Goal: Information Seeking & Learning: Learn about a topic

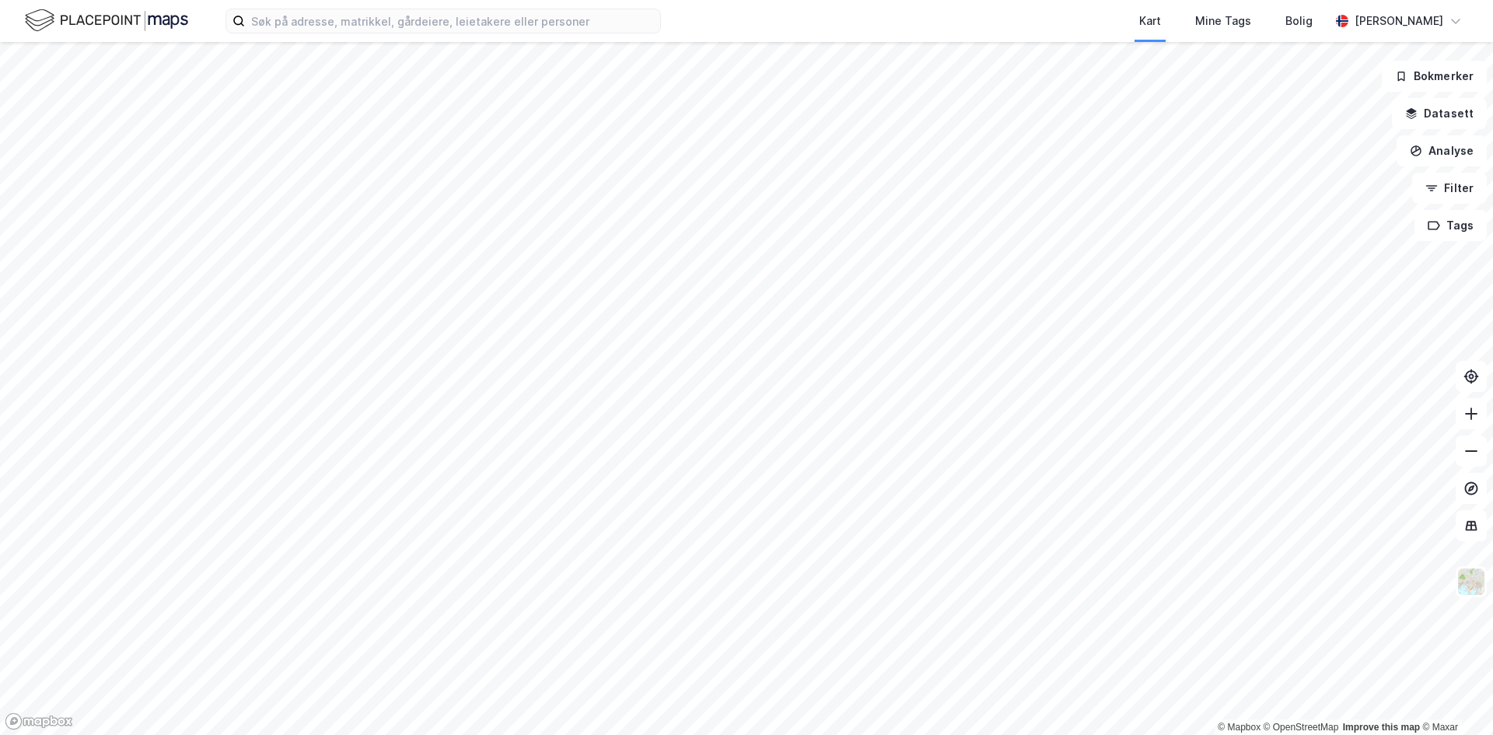
click at [366, 734] on html "Kart Mine Tags Bolig [PERSON_NAME] © Mapbox © OpenStreetMap Improve this map © …" at bounding box center [746, 367] width 1493 height 735
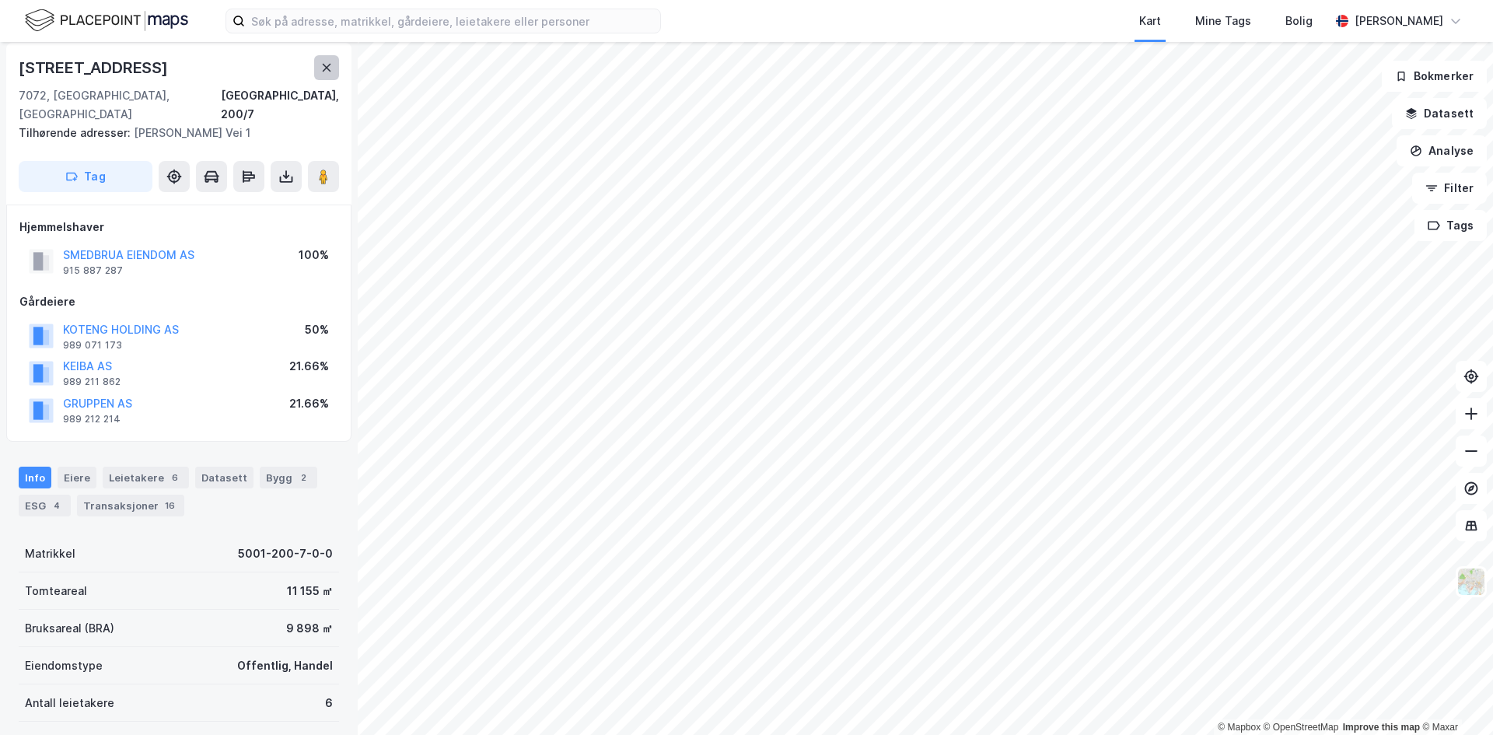
click at [317, 71] on button at bounding box center [326, 67] width 25 height 25
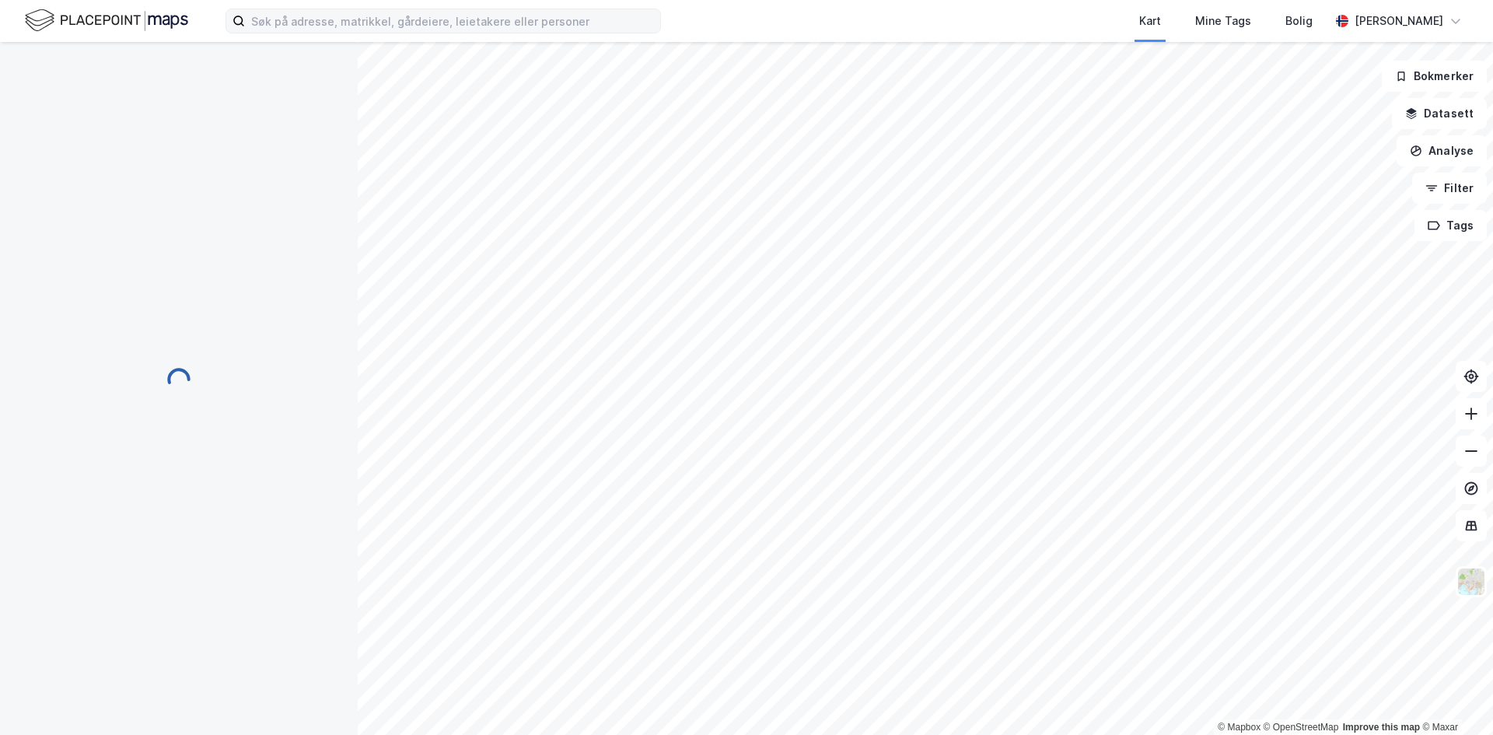
scroll to position [5, 0]
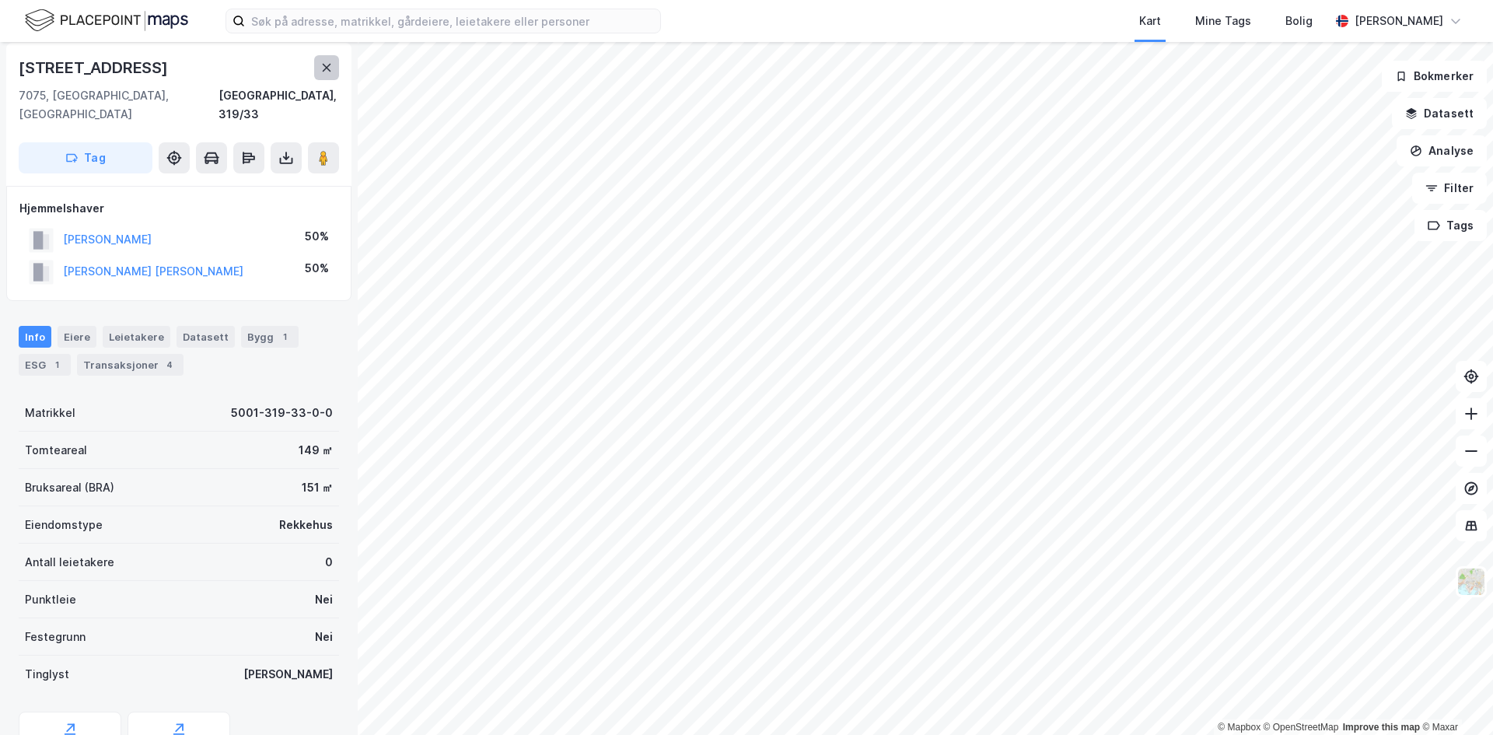
click at [327, 66] on icon at bounding box center [327, 68] width 9 height 8
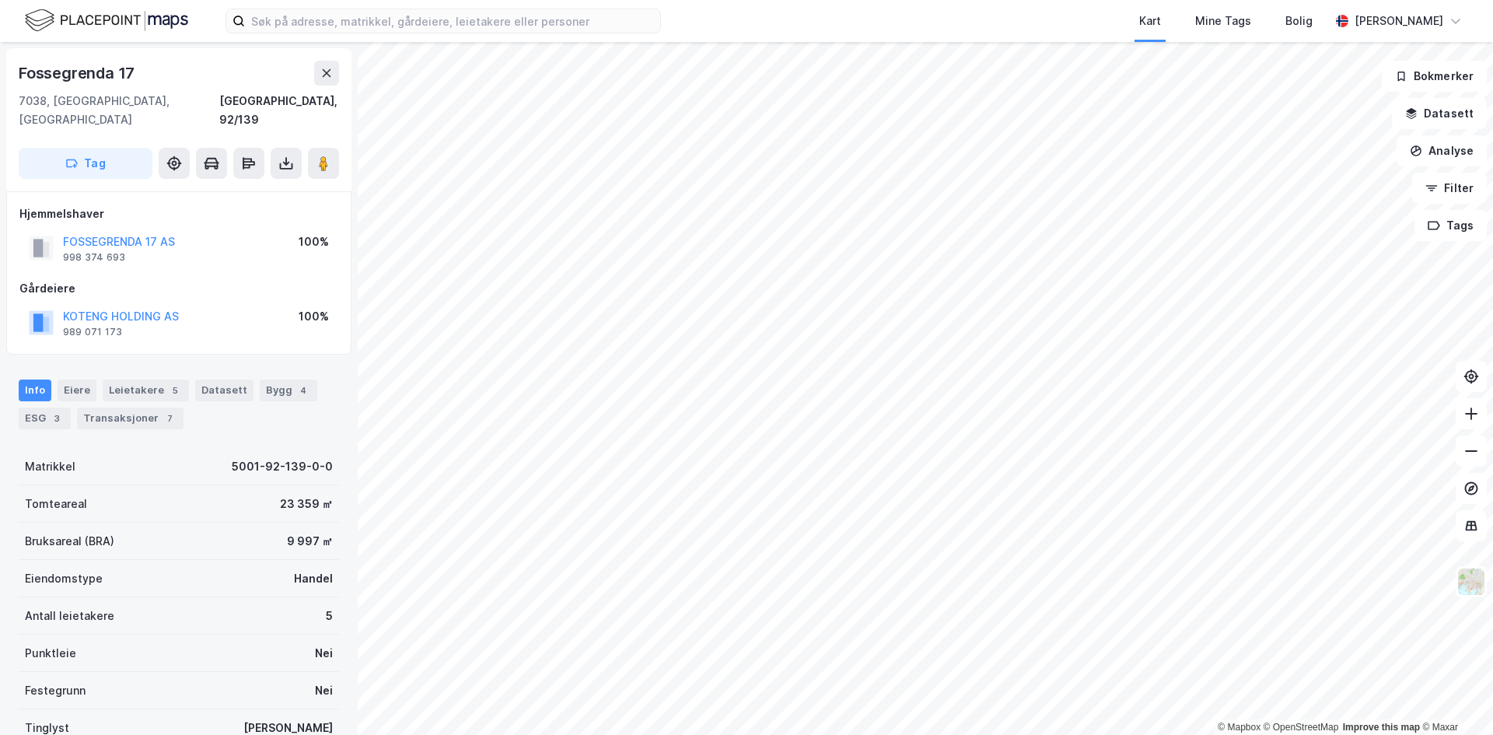
scroll to position [5, 0]
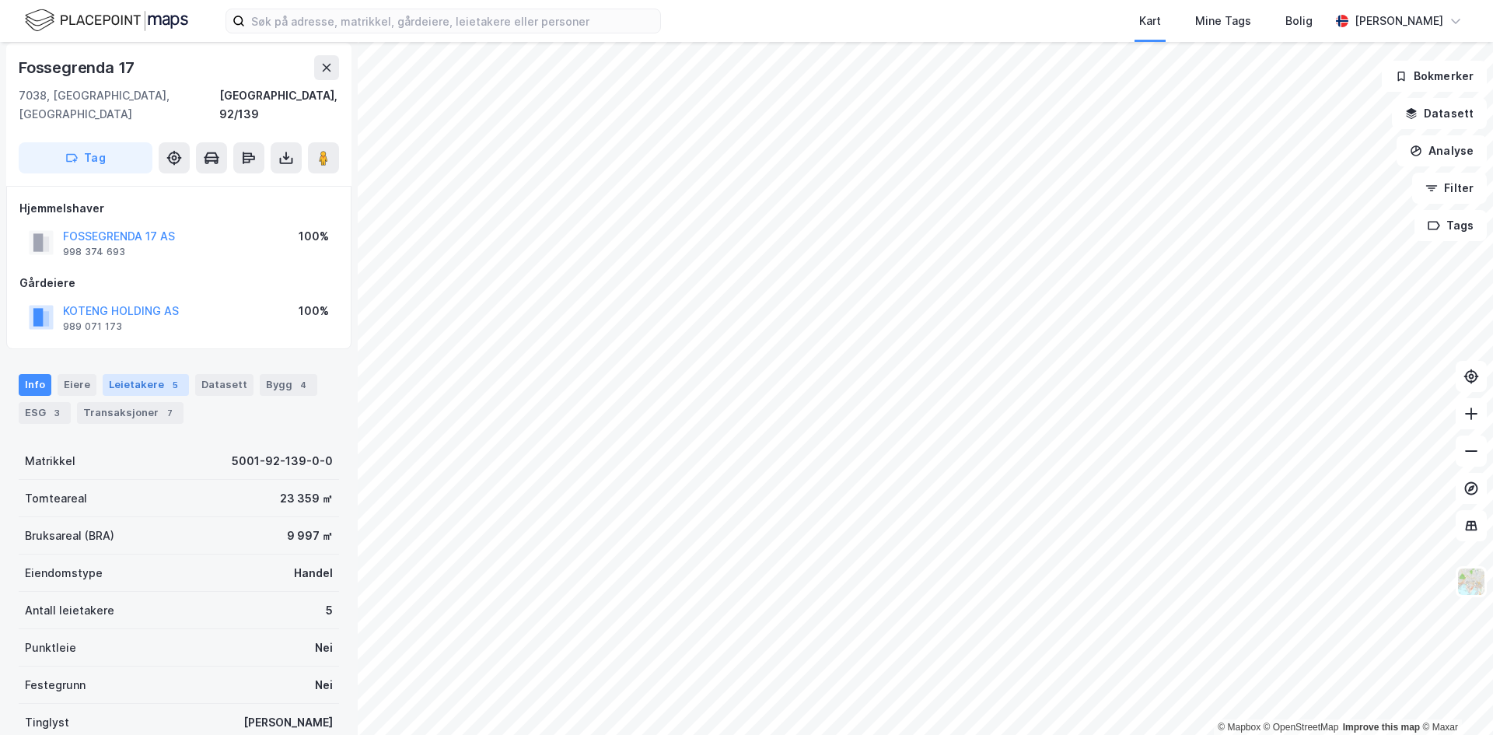
click at [117, 374] on div "Leietakere 5" at bounding box center [146, 385] width 86 height 22
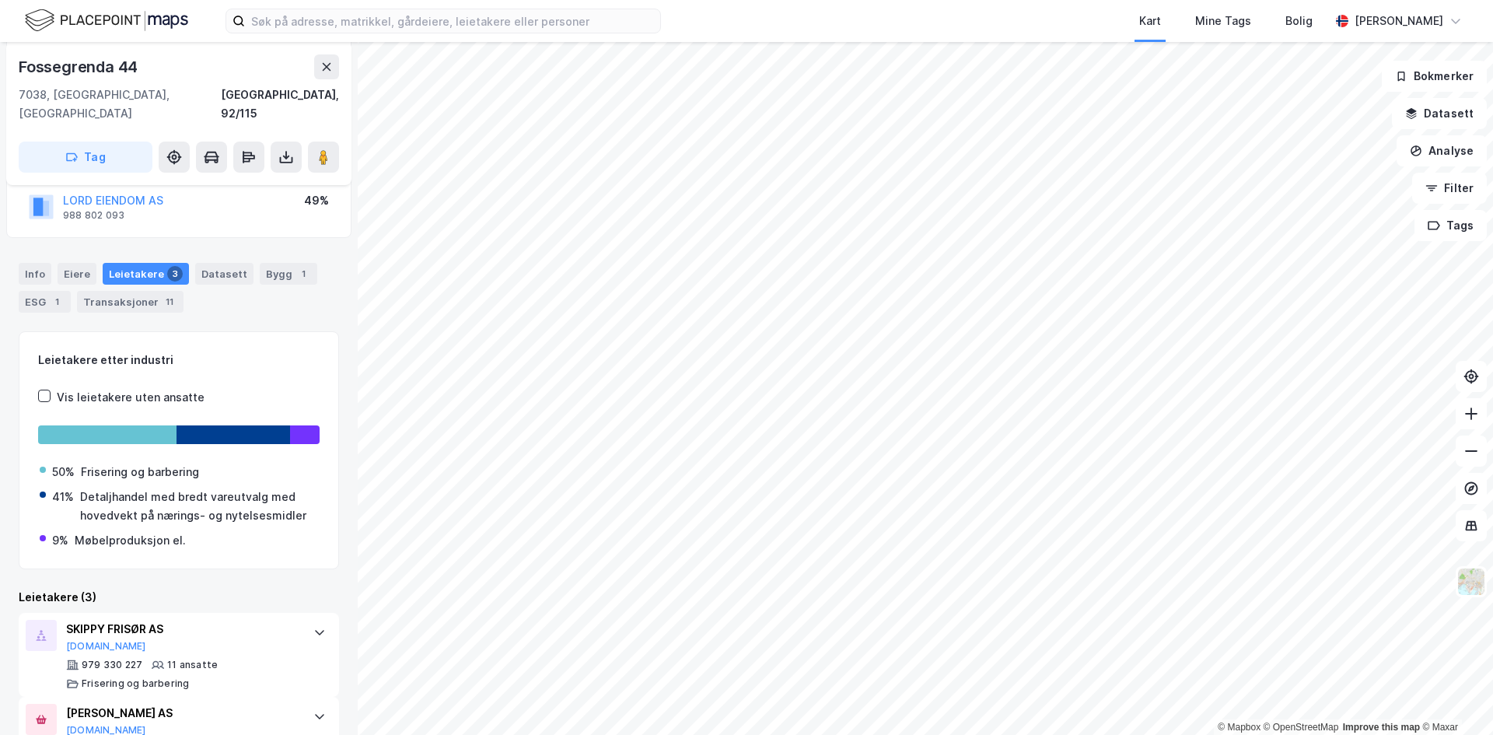
scroll to position [296, 0]
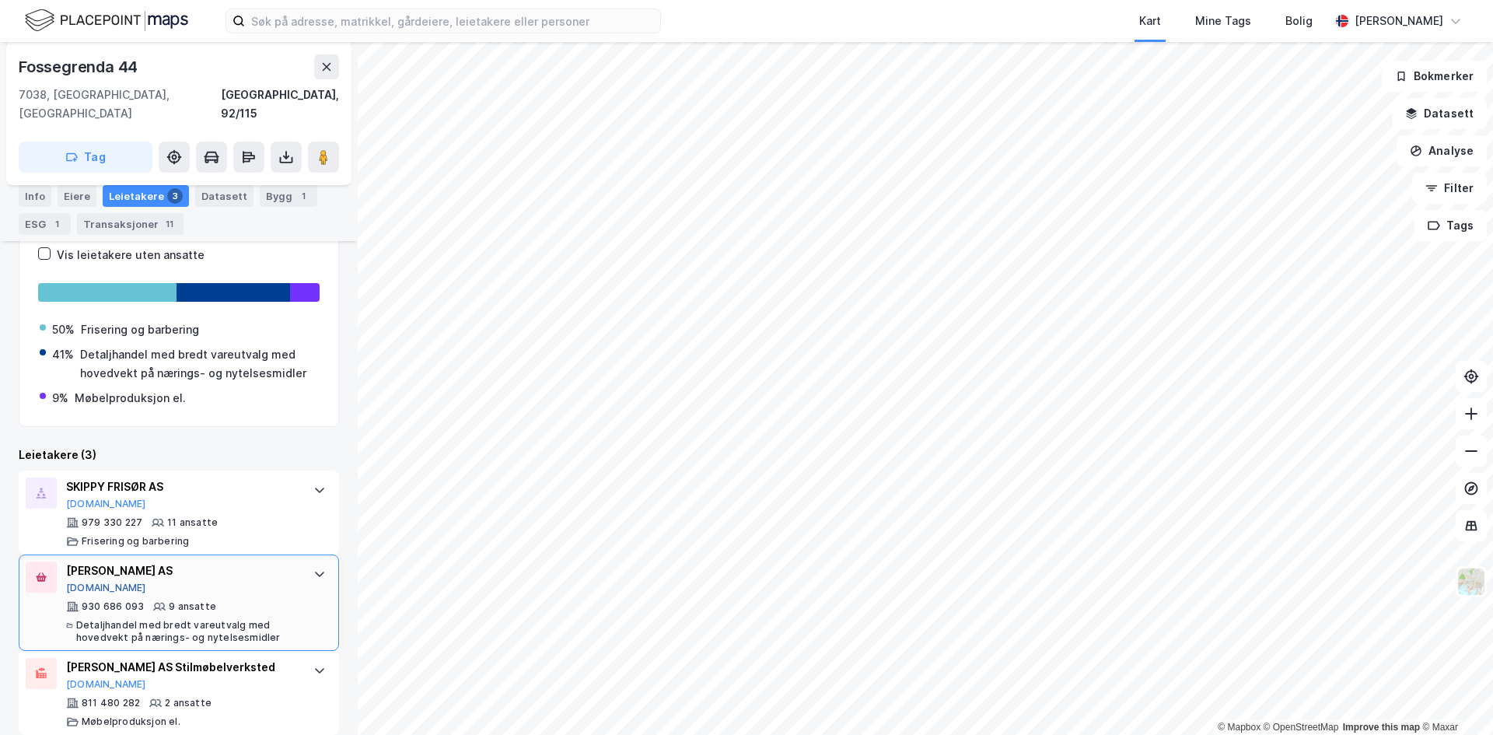
click at [81, 582] on button "[DOMAIN_NAME]" at bounding box center [106, 588] width 80 height 12
click at [324, 67] on icon at bounding box center [326, 67] width 12 height 12
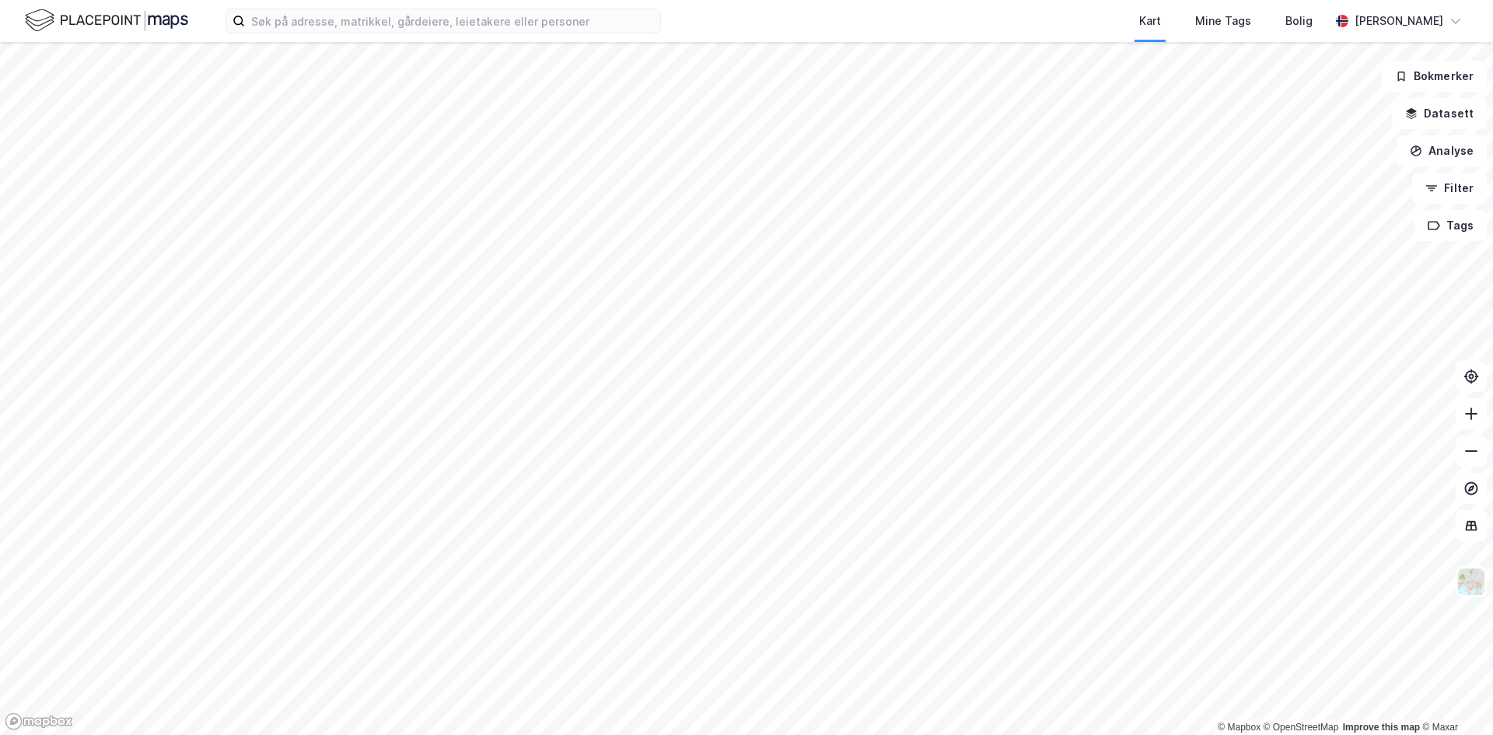
click at [375, 734] on html "Kart Mine Tags Bolig [PERSON_NAME] © Mapbox © OpenStreetMap Improve this map © …" at bounding box center [746, 367] width 1493 height 735
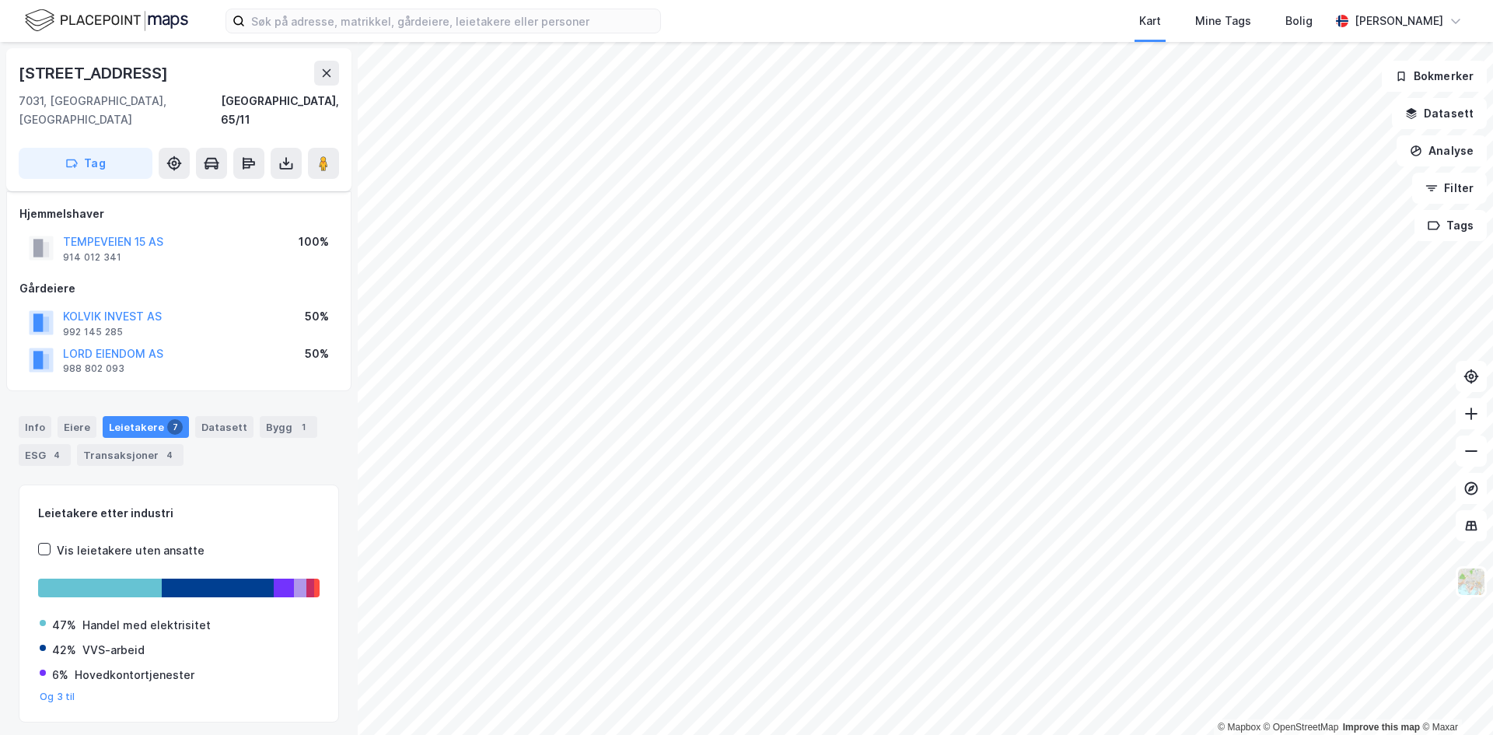
scroll to position [31, 0]
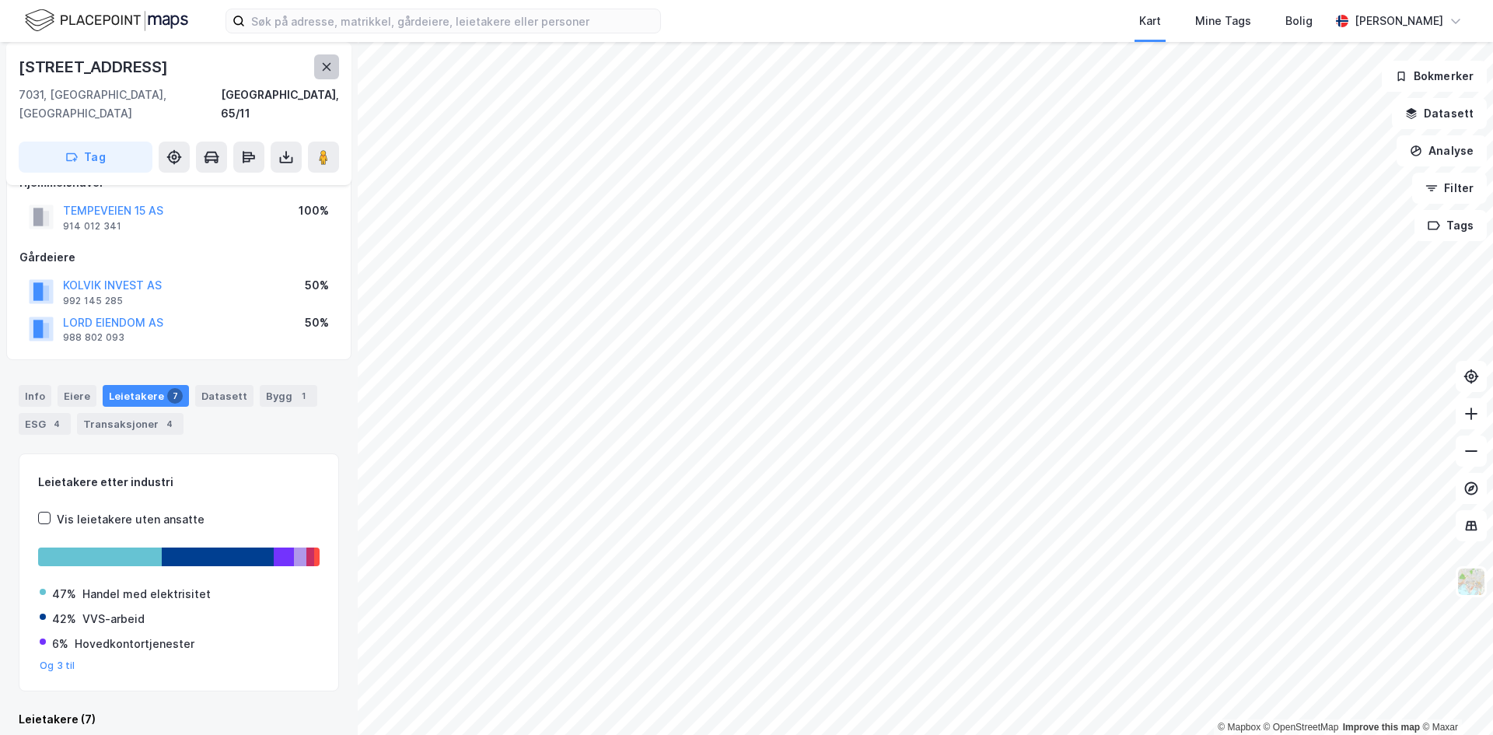
click at [331, 71] on icon at bounding box center [327, 67] width 9 height 8
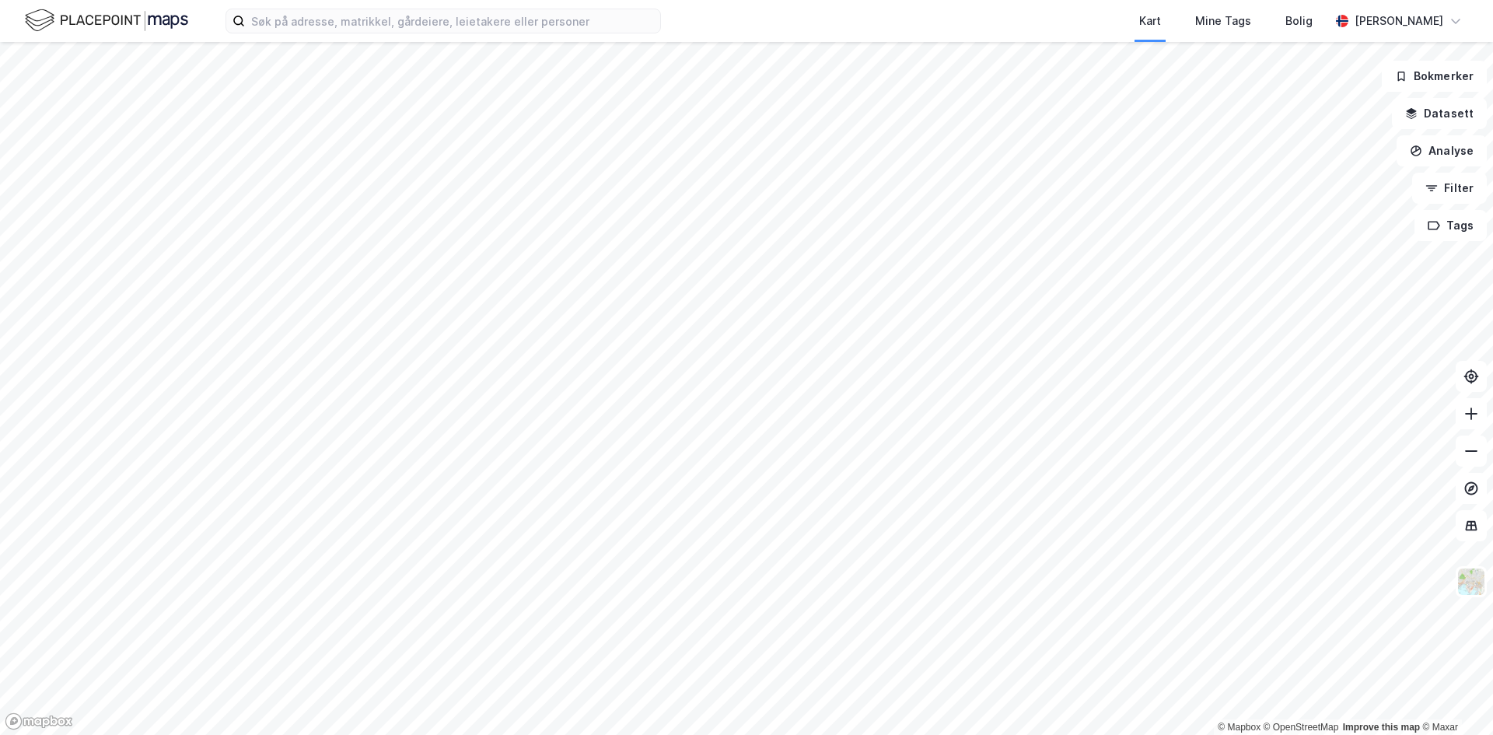
click at [921, 0] on div "Kart Mine Tags Bolig [PERSON_NAME] © Mapbox © OpenStreetMap Improve this map © …" at bounding box center [746, 367] width 1493 height 735
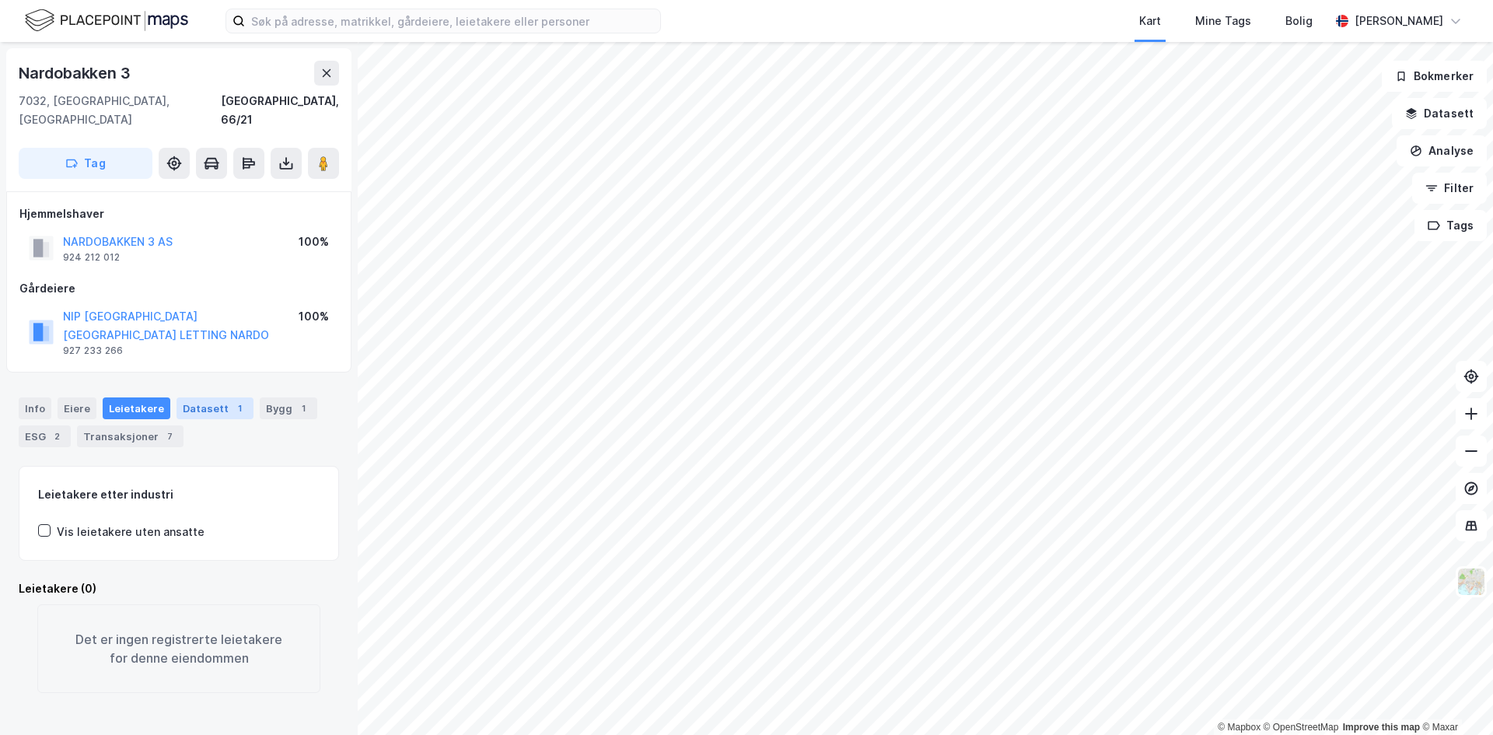
click at [193, 397] on div "Datasett 1" at bounding box center [215, 408] width 77 height 22
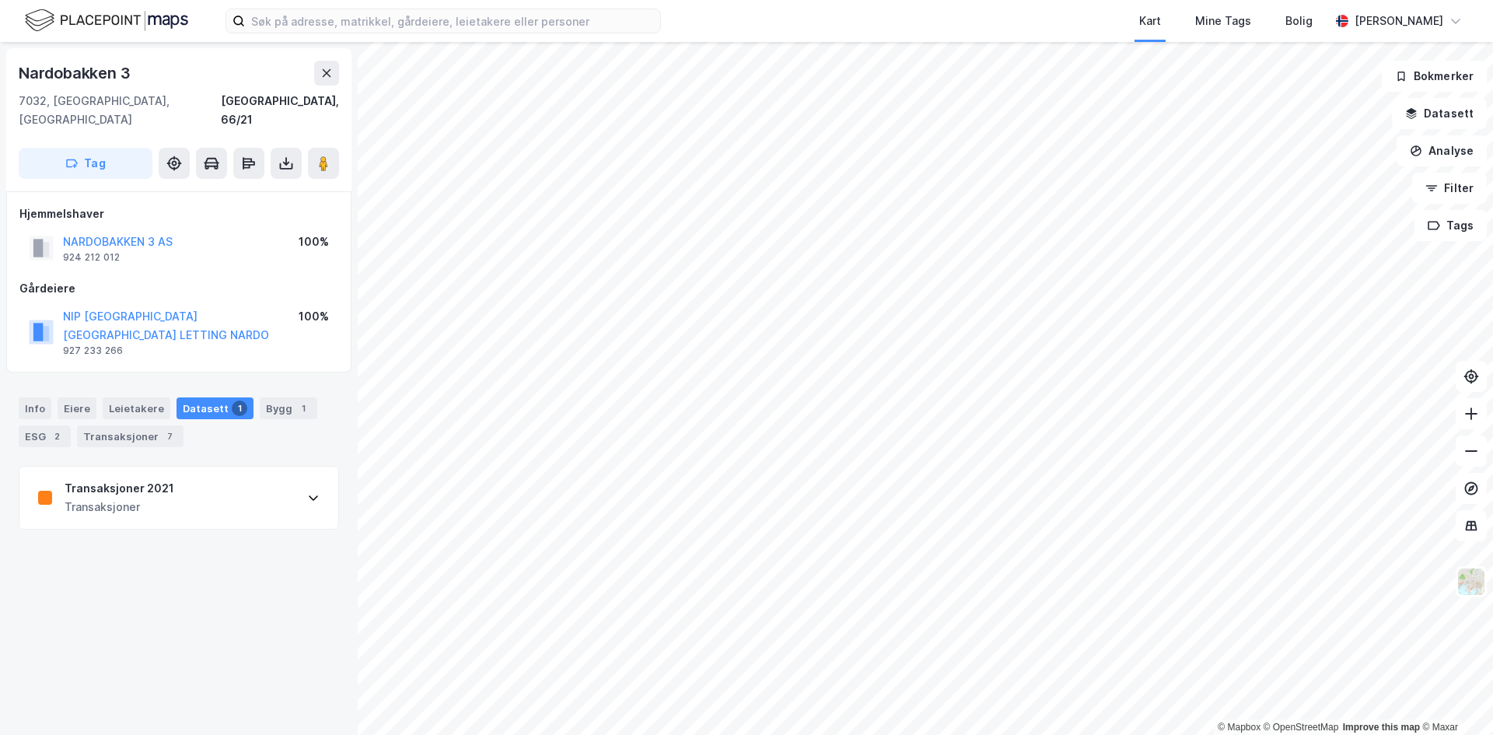
click at [109, 498] on div "Transaksjoner" at bounding box center [120, 507] width 110 height 19
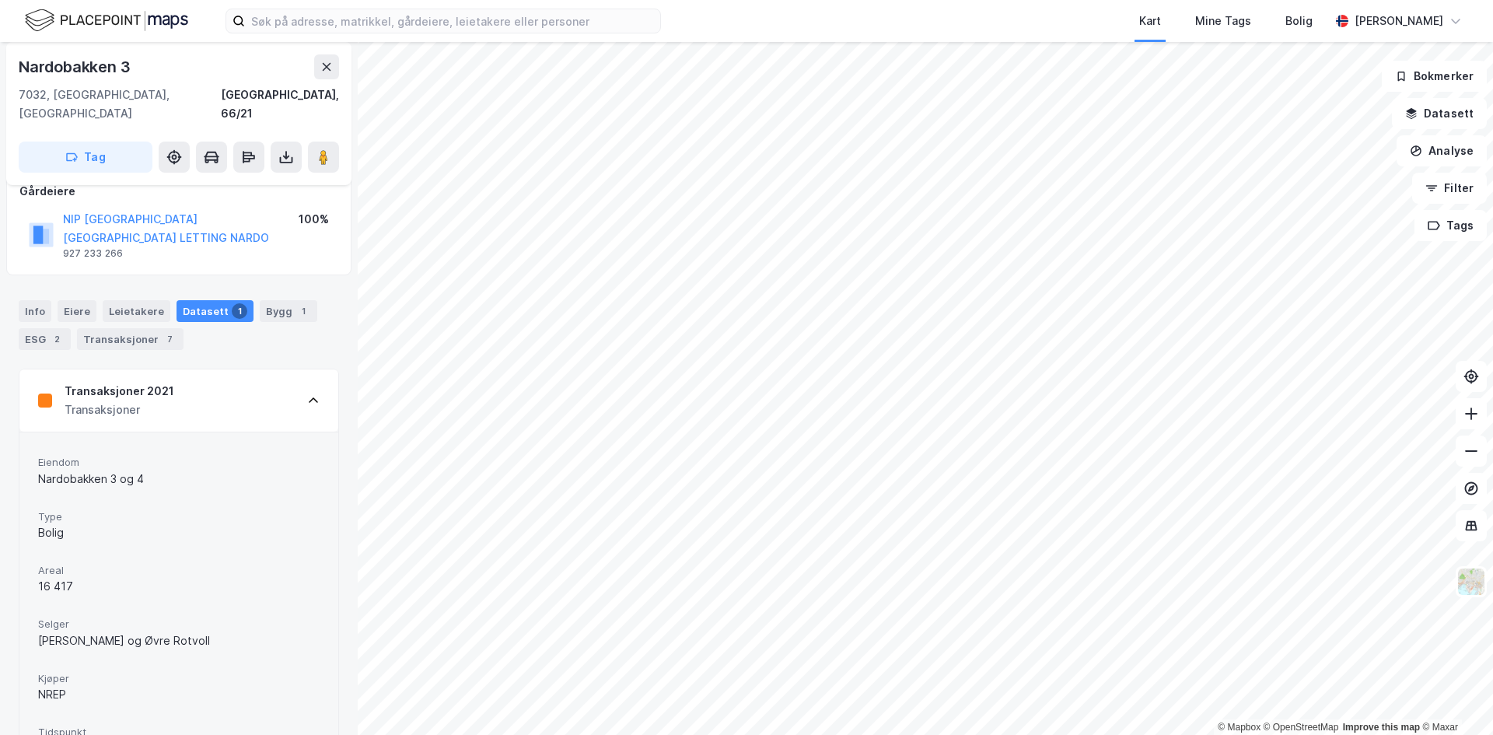
scroll to position [201, 0]
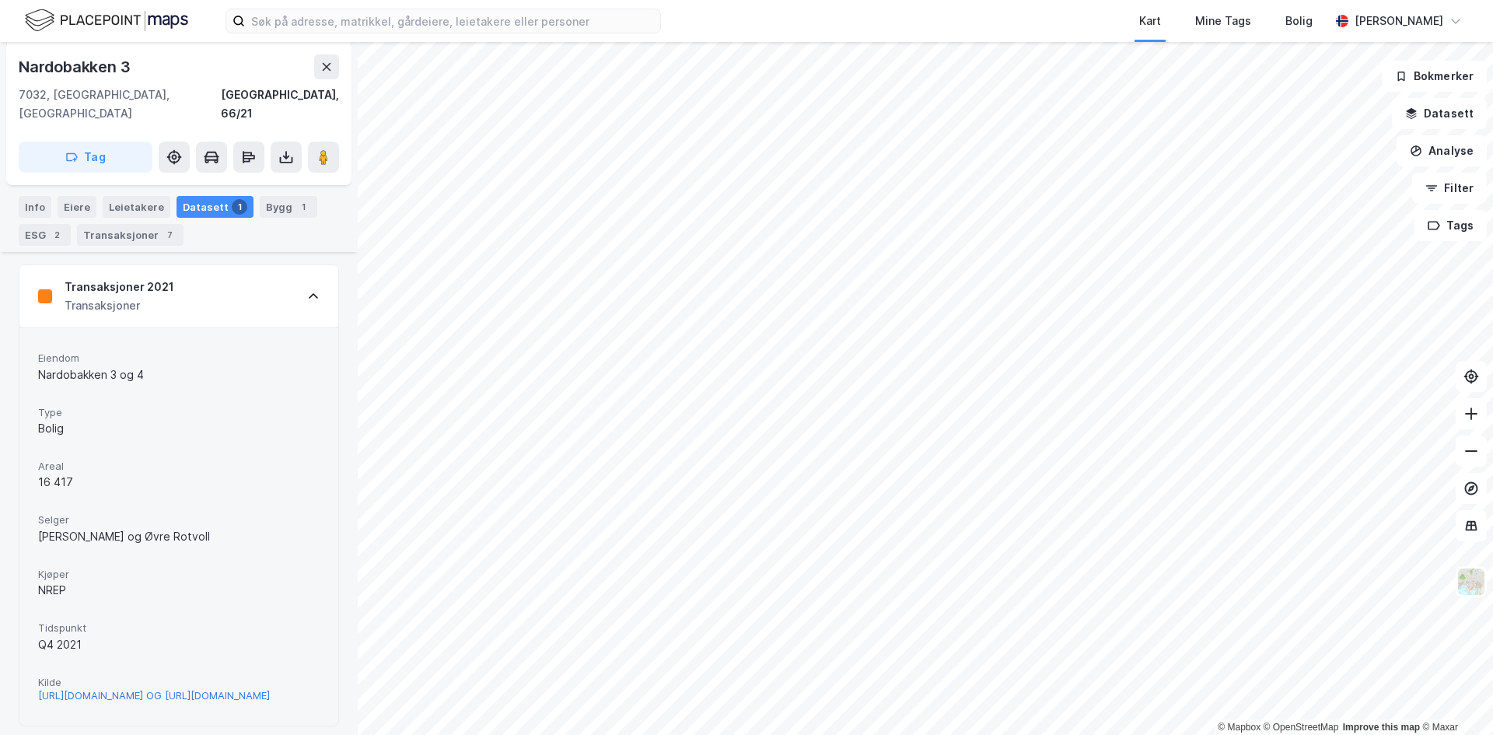
click at [117, 689] on div "[URL][DOMAIN_NAME] OG [URL][DOMAIN_NAME]" at bounding box center [154, 695] width 232 height 13
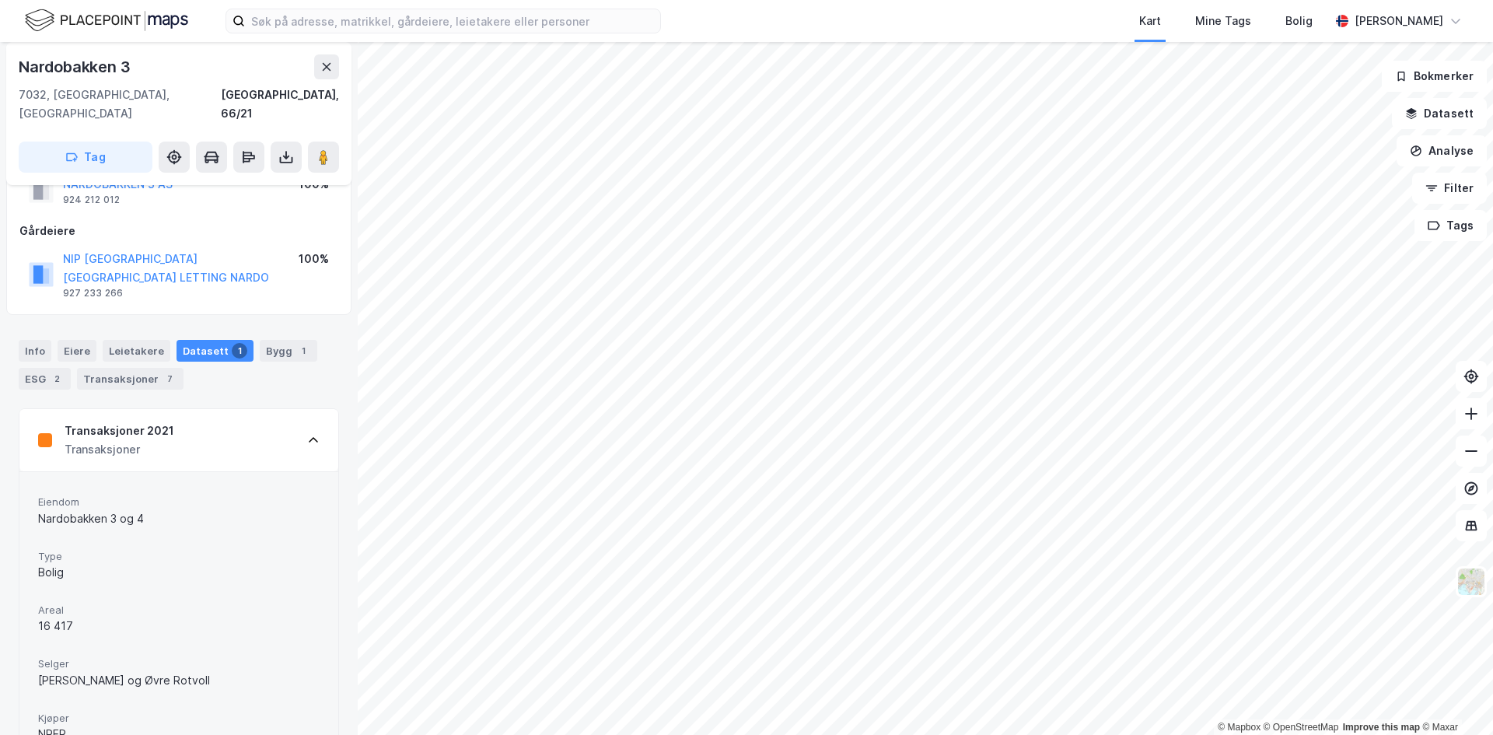
scroll to position [0, 0]
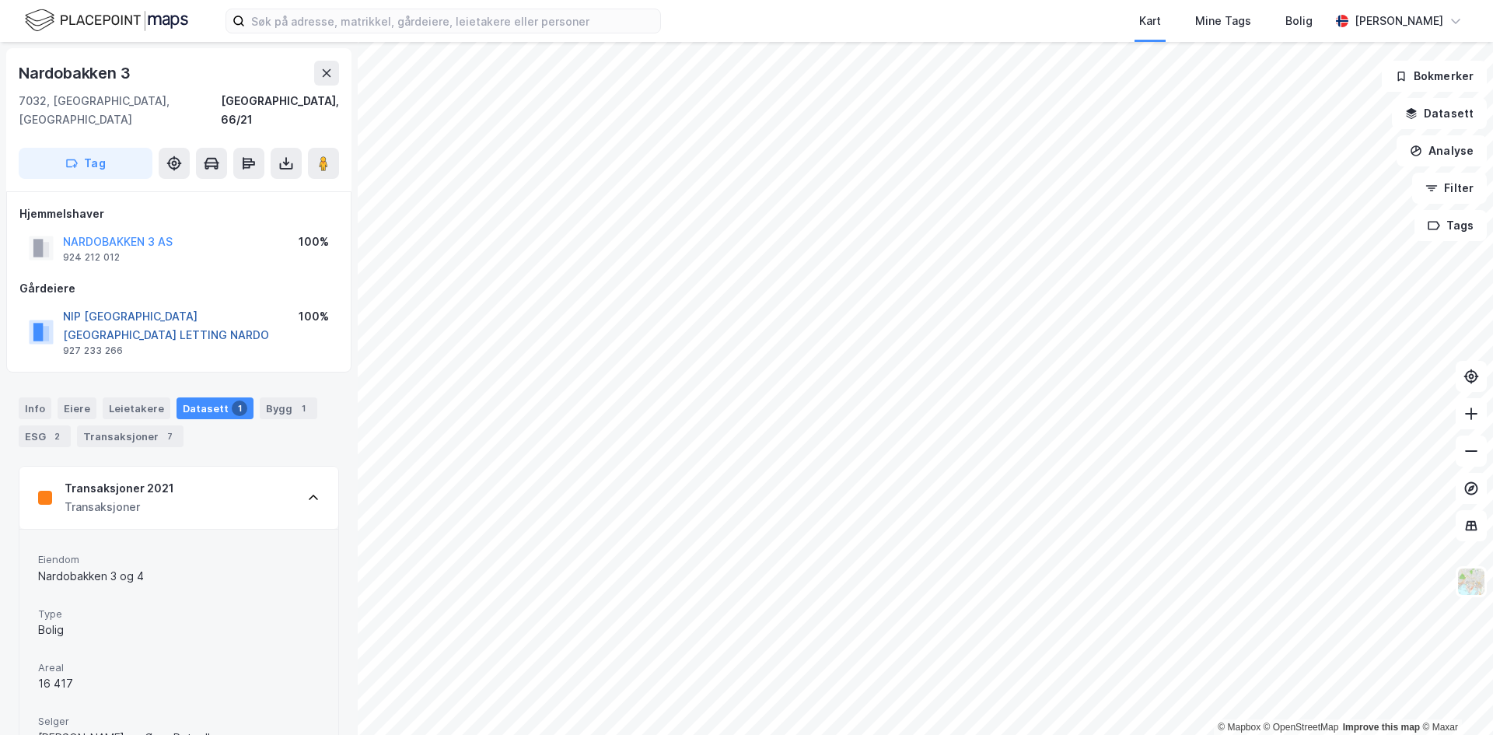
click at [0, 0] on button "NIP [GEOGRAPHIC_DATA] [GEOGRAPHIC_DATA] LETTING NARDO" at bounding box center [0, 0] width 0 height 0
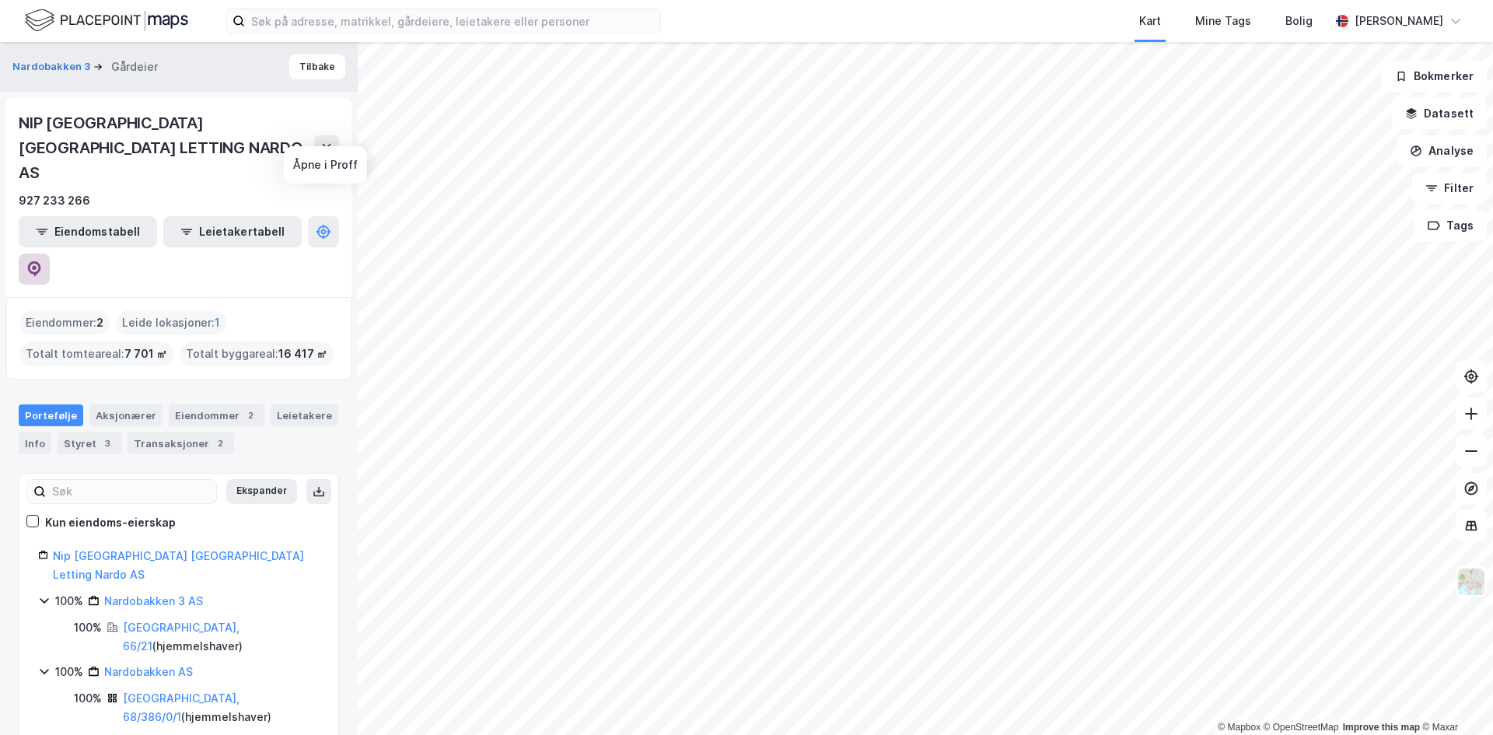
click at [42, 261] on icon at bounding box center [34, 269] width 16 height 16
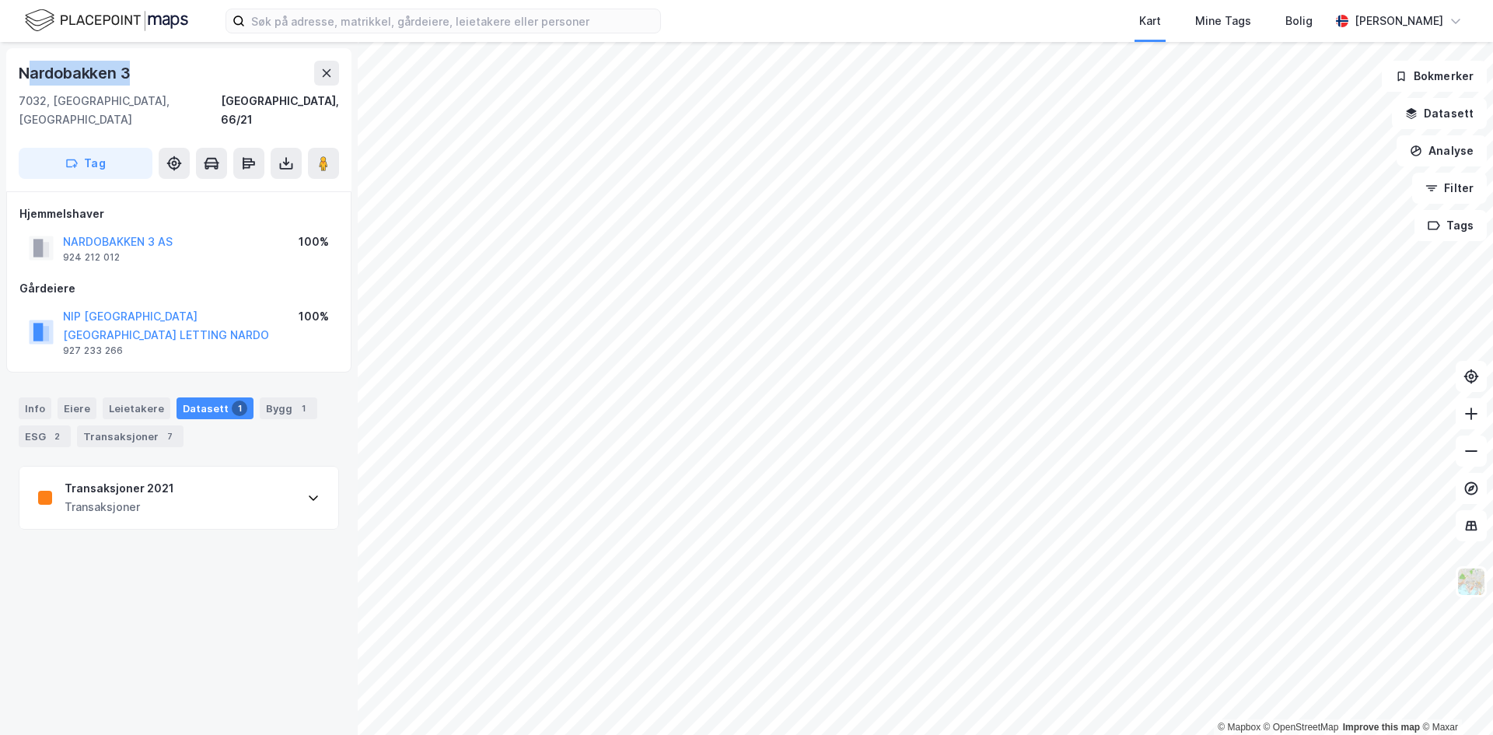
drag, startPoint x: 30, startPoint y: 71, endPoint x: 220, endPoint y: 75, distance: 189.8
click at [220, 75] on div "Nardobakken 3" at bounding box center [179, 73] width 320 height 25
click at [221, 75] on div "Nardobakken 3" at bounding box center [179, 73] width 320 height 25
click at [325, 66] on button at bounding box center [326, 73] width 25 height 25
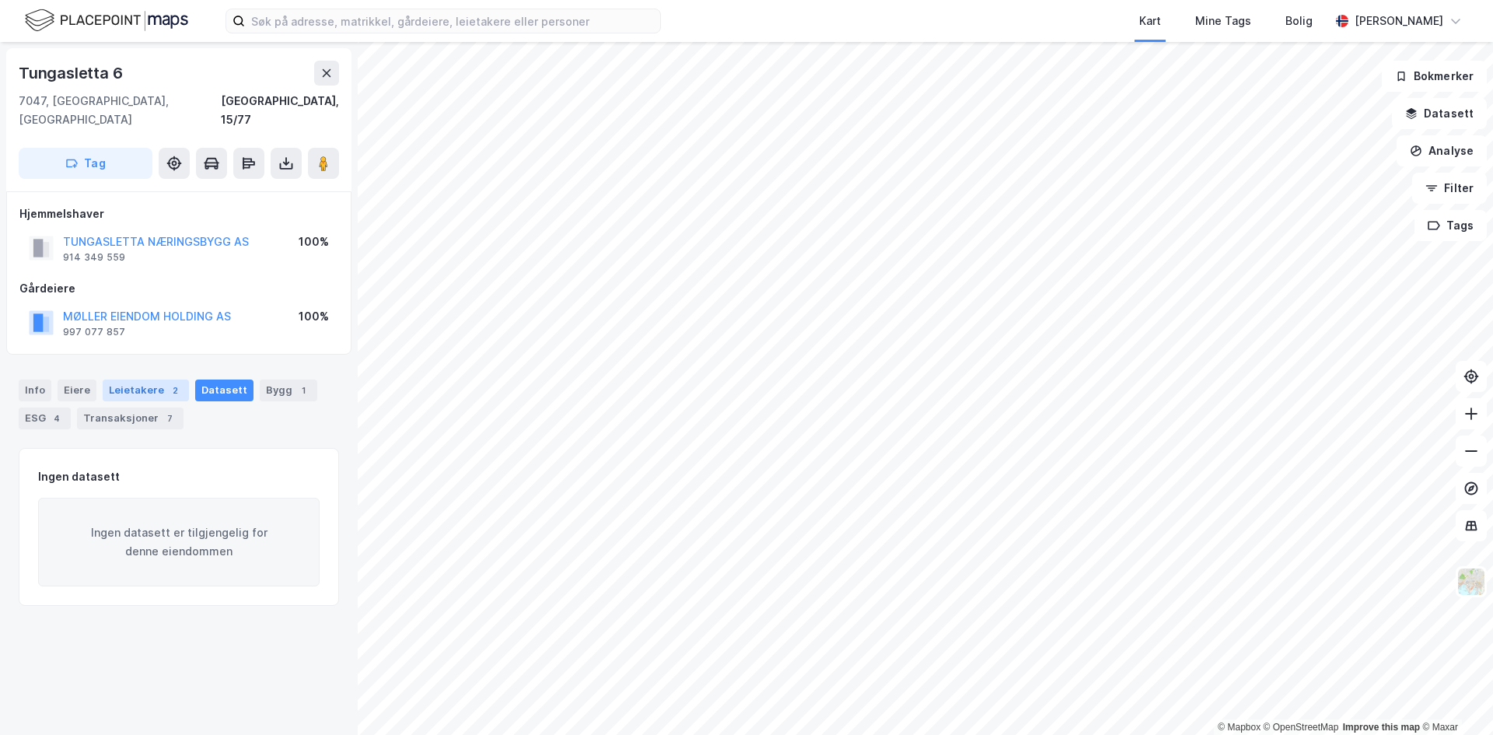
click at [140, 380] on div "Leietakere 2" at bounding box center [146, 391] width 86 height 22
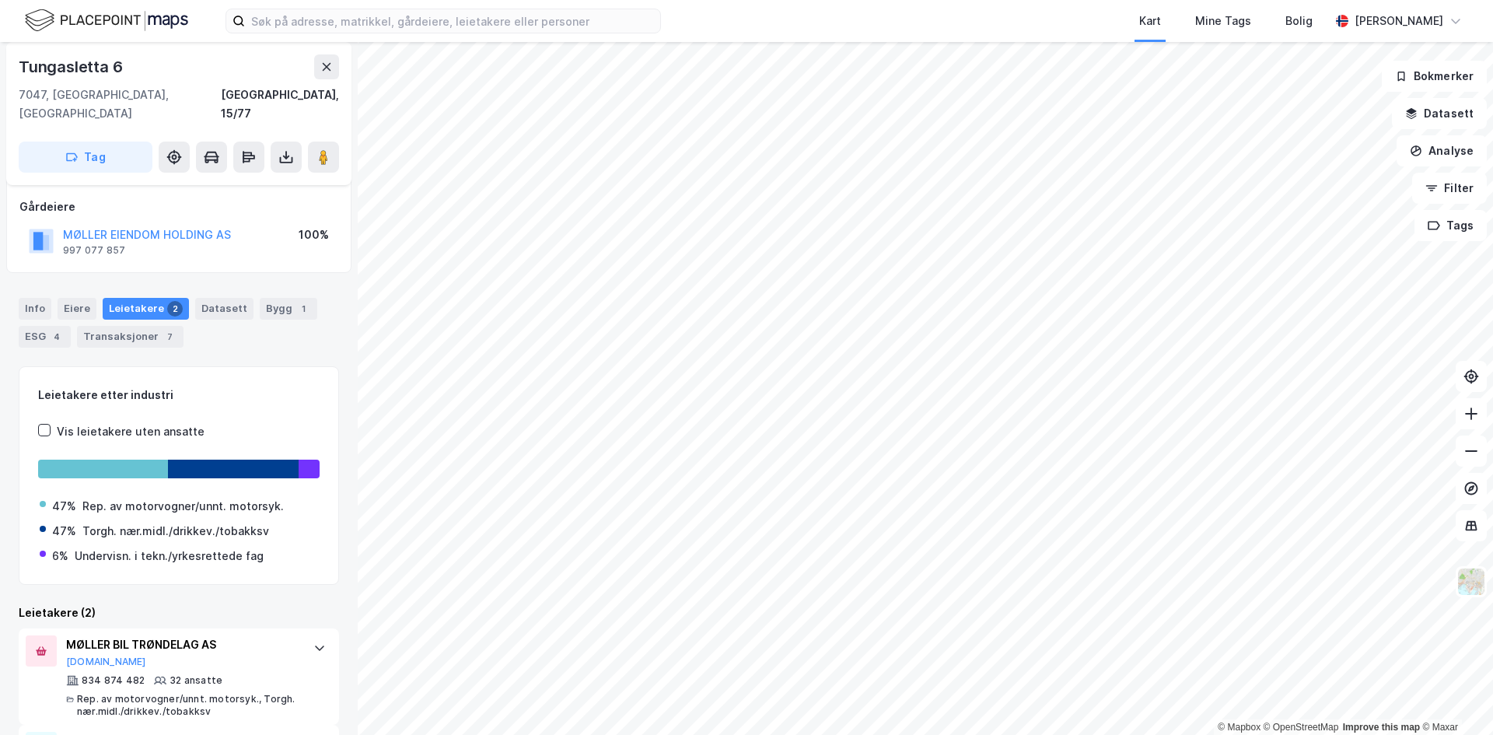
scroll to position [156, 0]
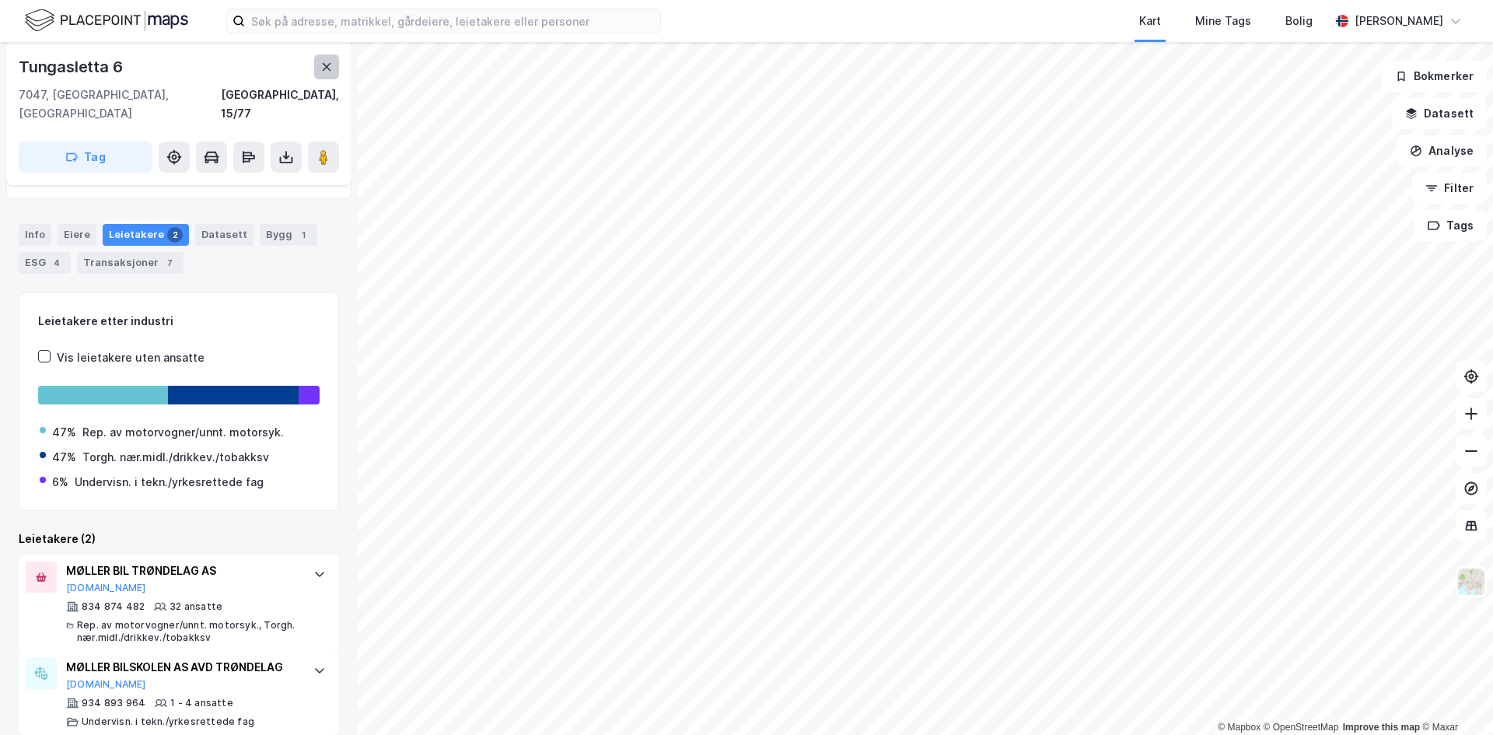
click at [320, 72] on icon at bounding box center [326, 67] width 12 height 12
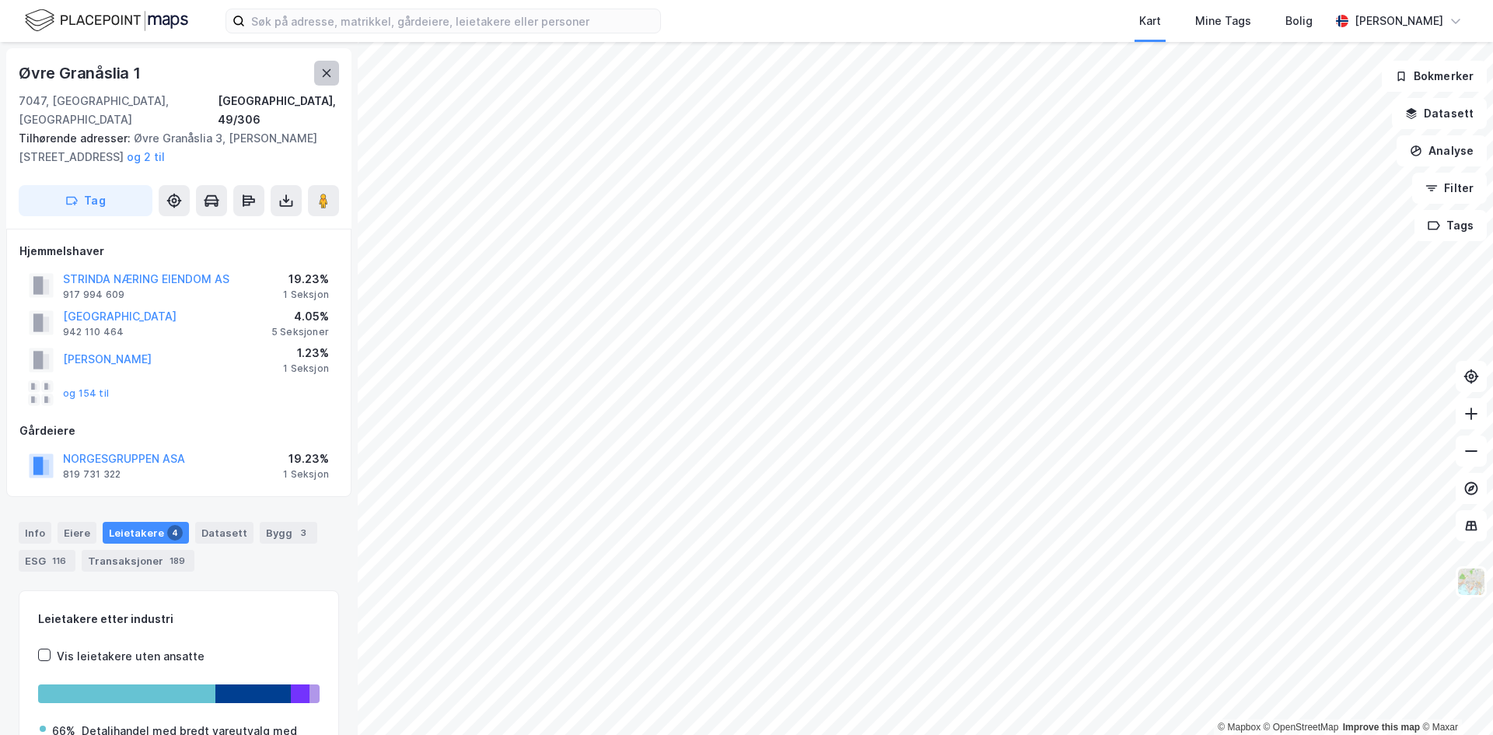
click at [327, 61] on button at bounding box center [326, 73] width 25 height 25
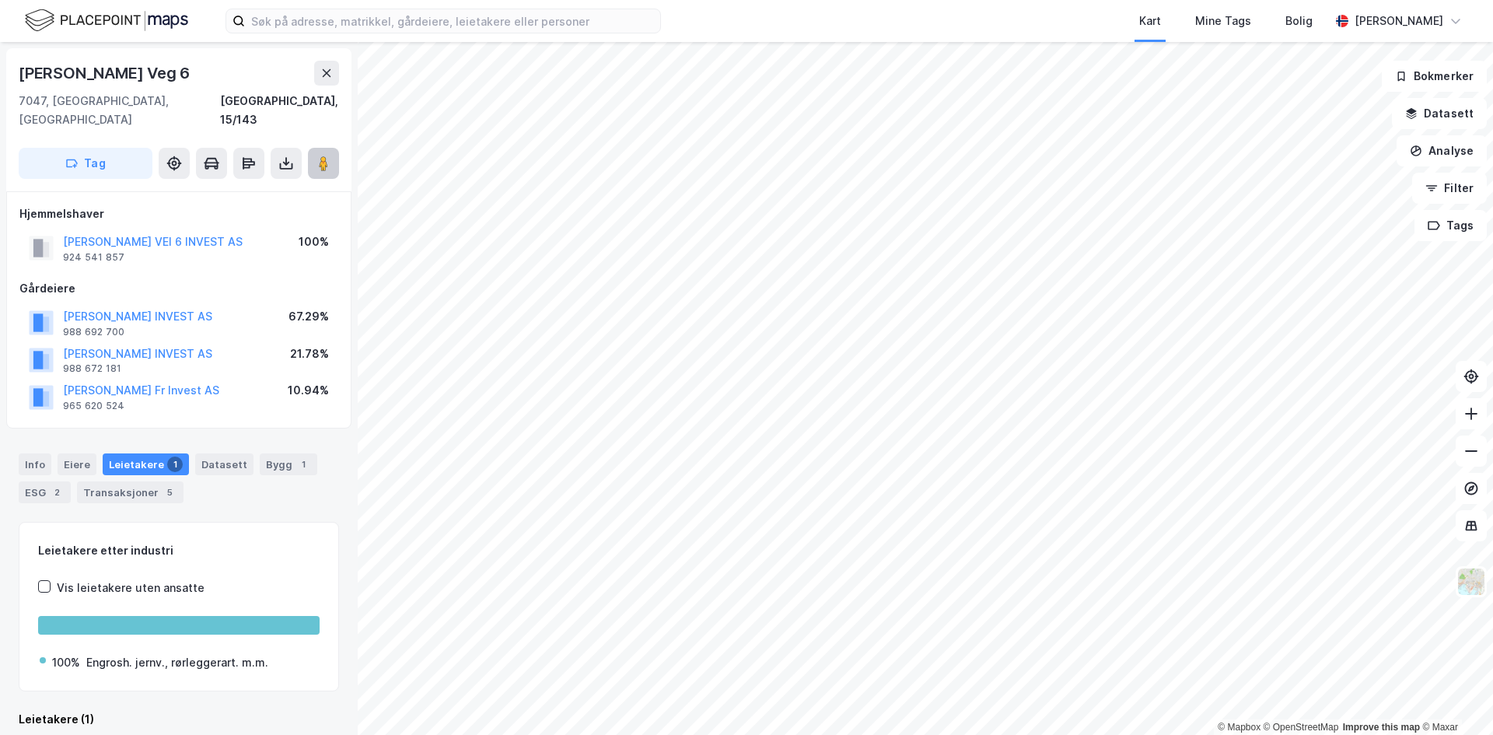
click at [316, 156] on icon at bounding box center [324, 164] width 16 height 16
click at [324, 67] on button at bounding box center [326, 73] width 25 height 25
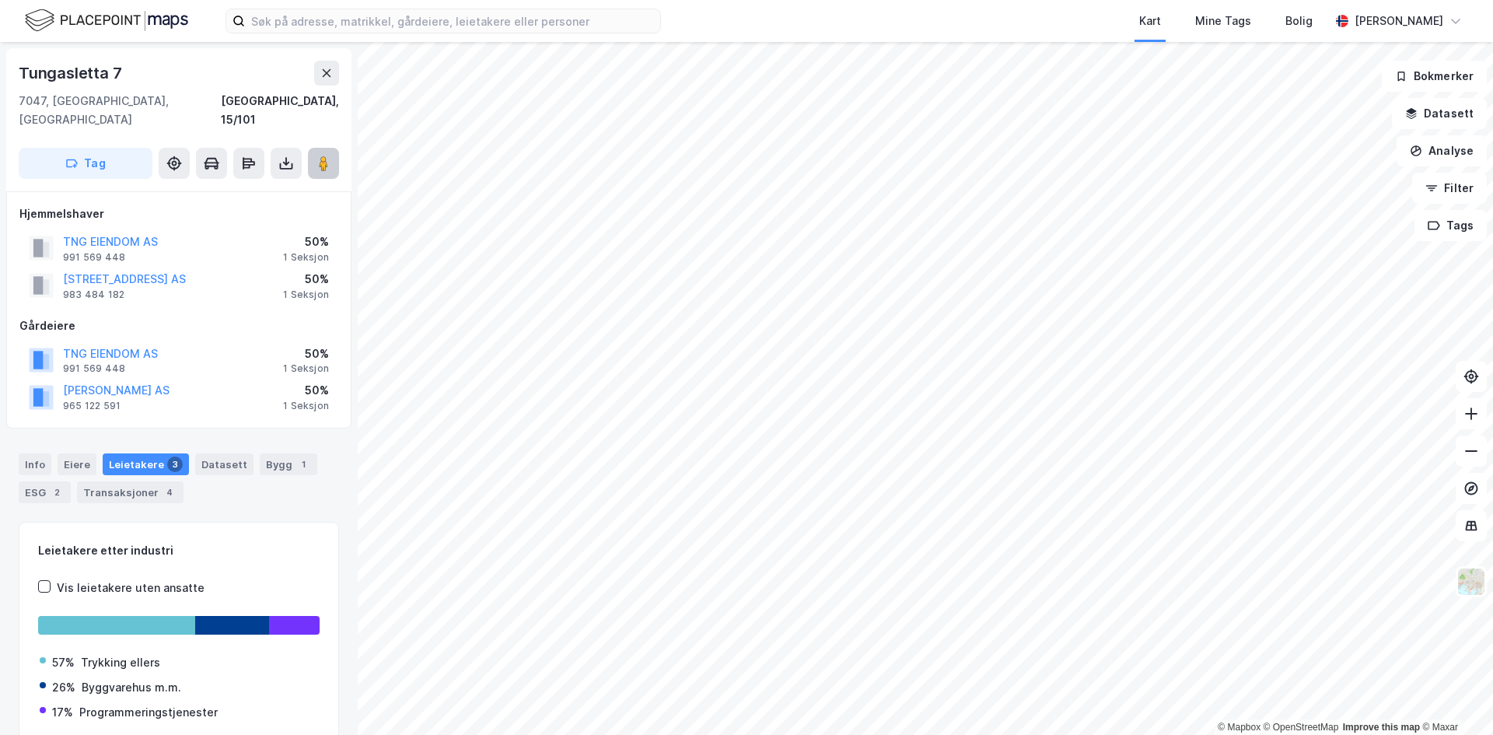
click at [324, 156] on image at bounding box center [323, 164] width 9 height 16
click at [316, 75] on button at bounding box center [326, 73] width 25 height 25
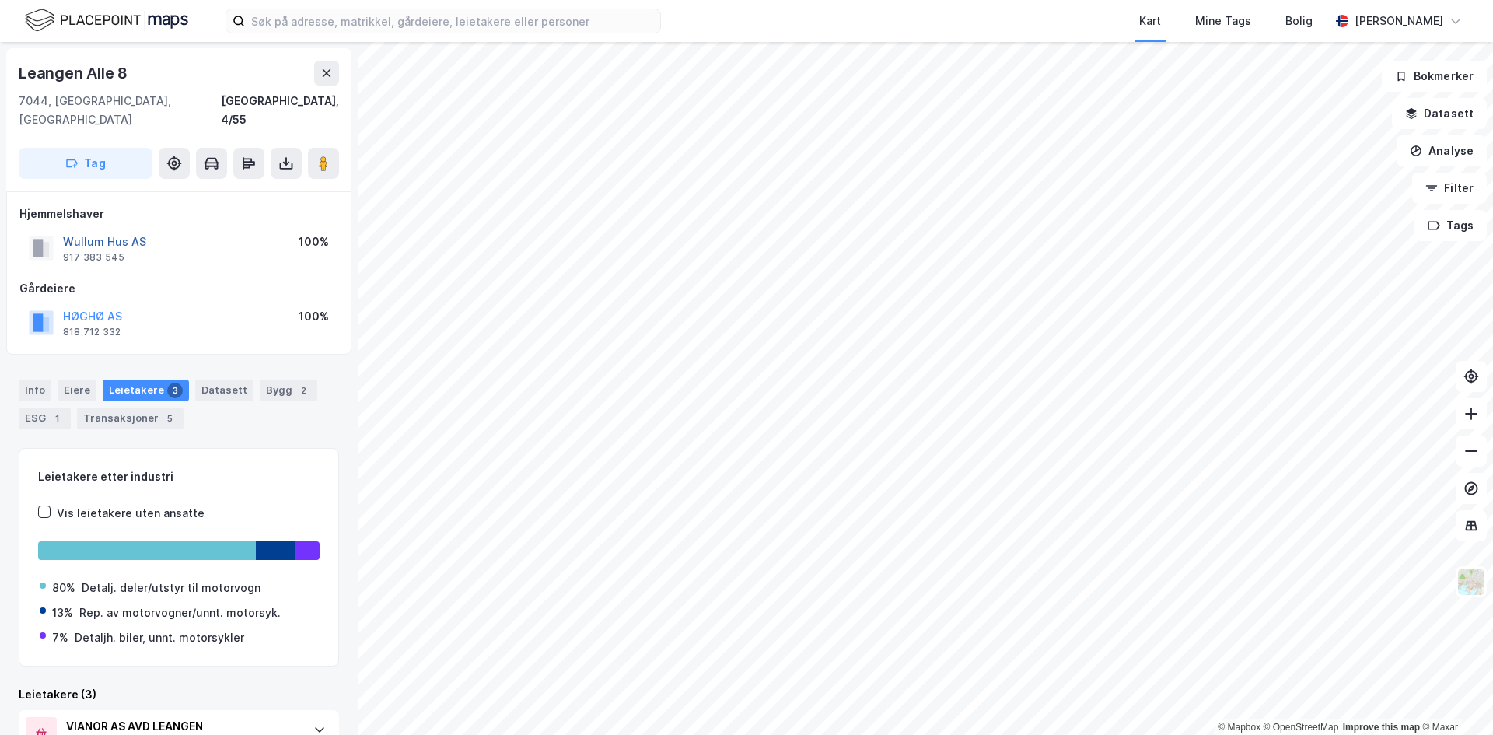
click at [0, 0] on button "Wullum Hus AS" at bounding box center [0, 0] width 0 height 0
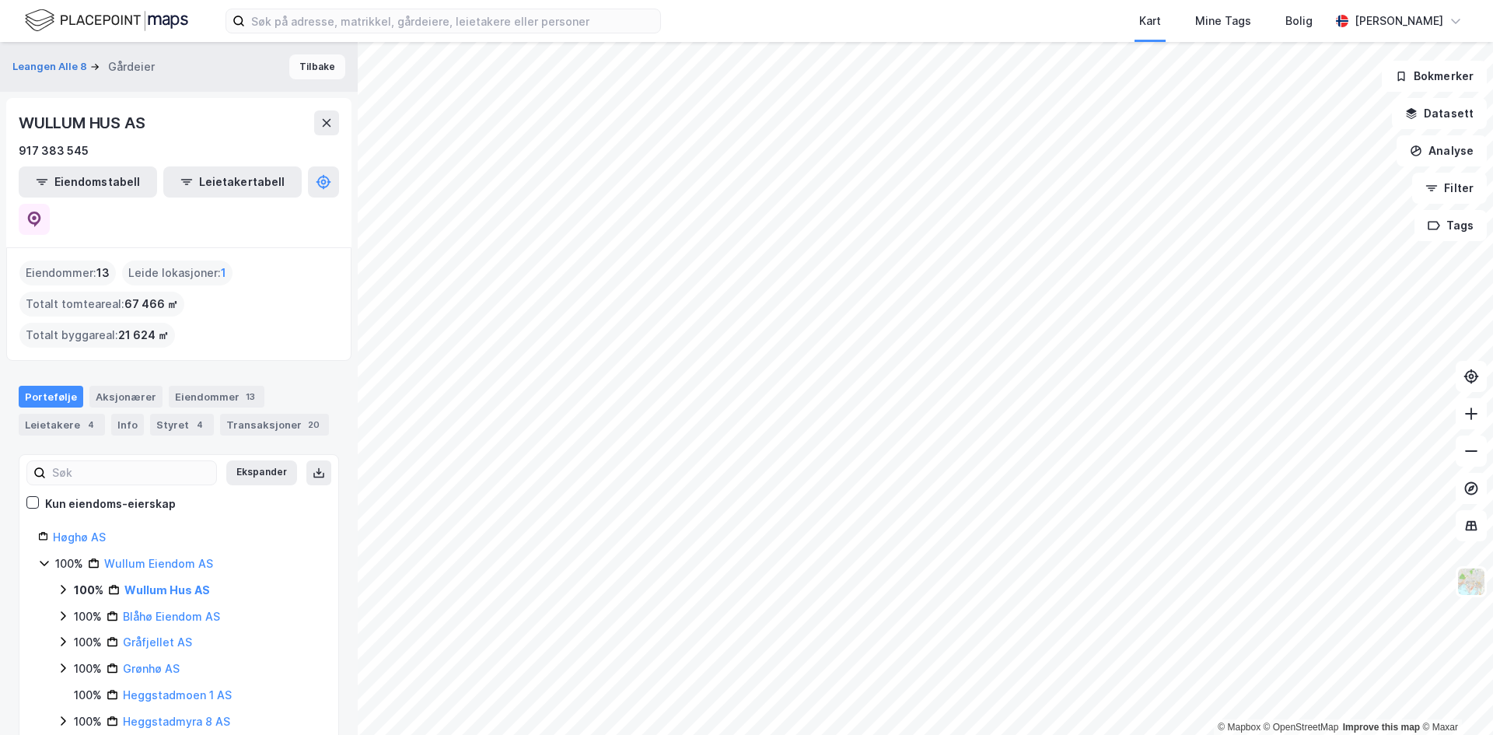
click at [299, 63] on button "Tilbake" at bounding box center [317, 66] width 56 height 25
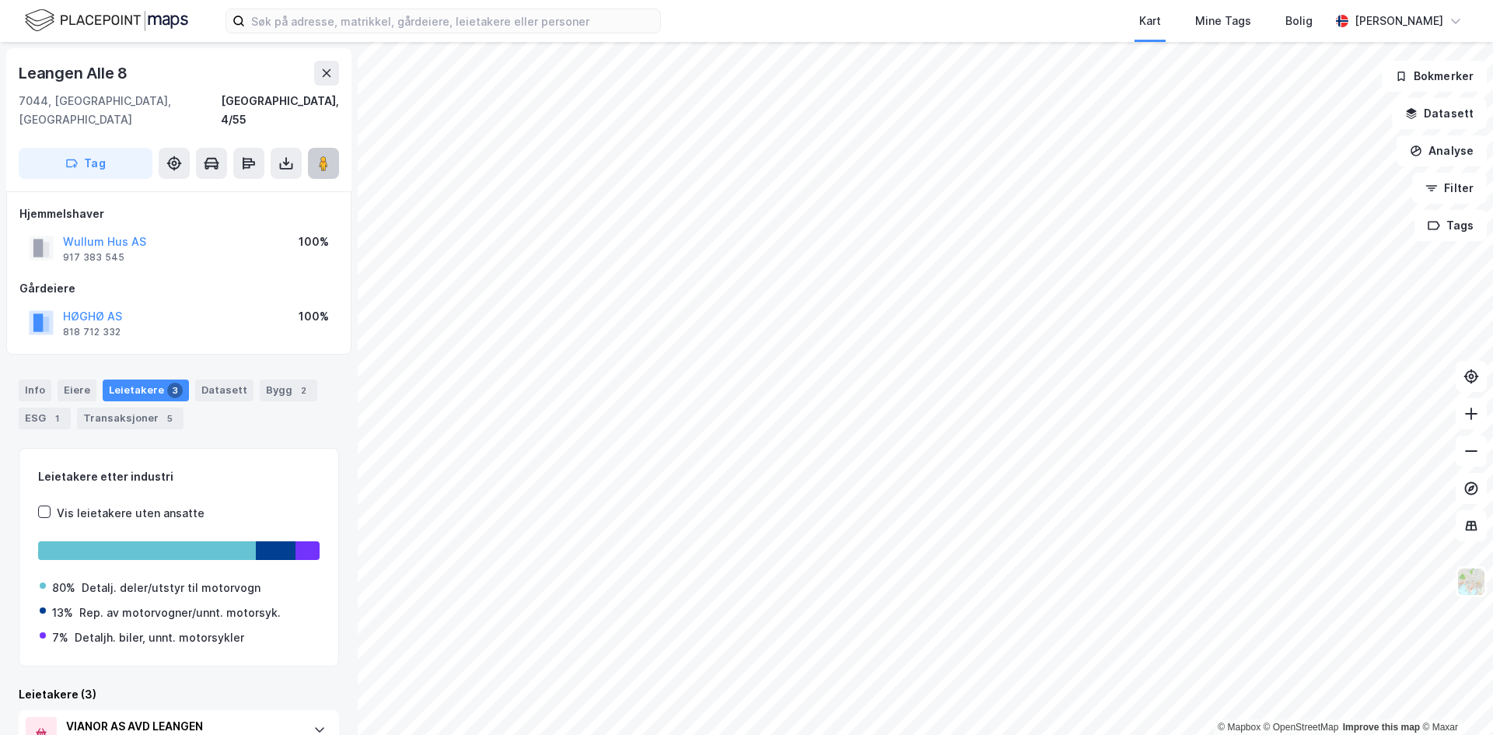
click at [324, 155] on button at bounding box center [323, 163] width 31 height 31
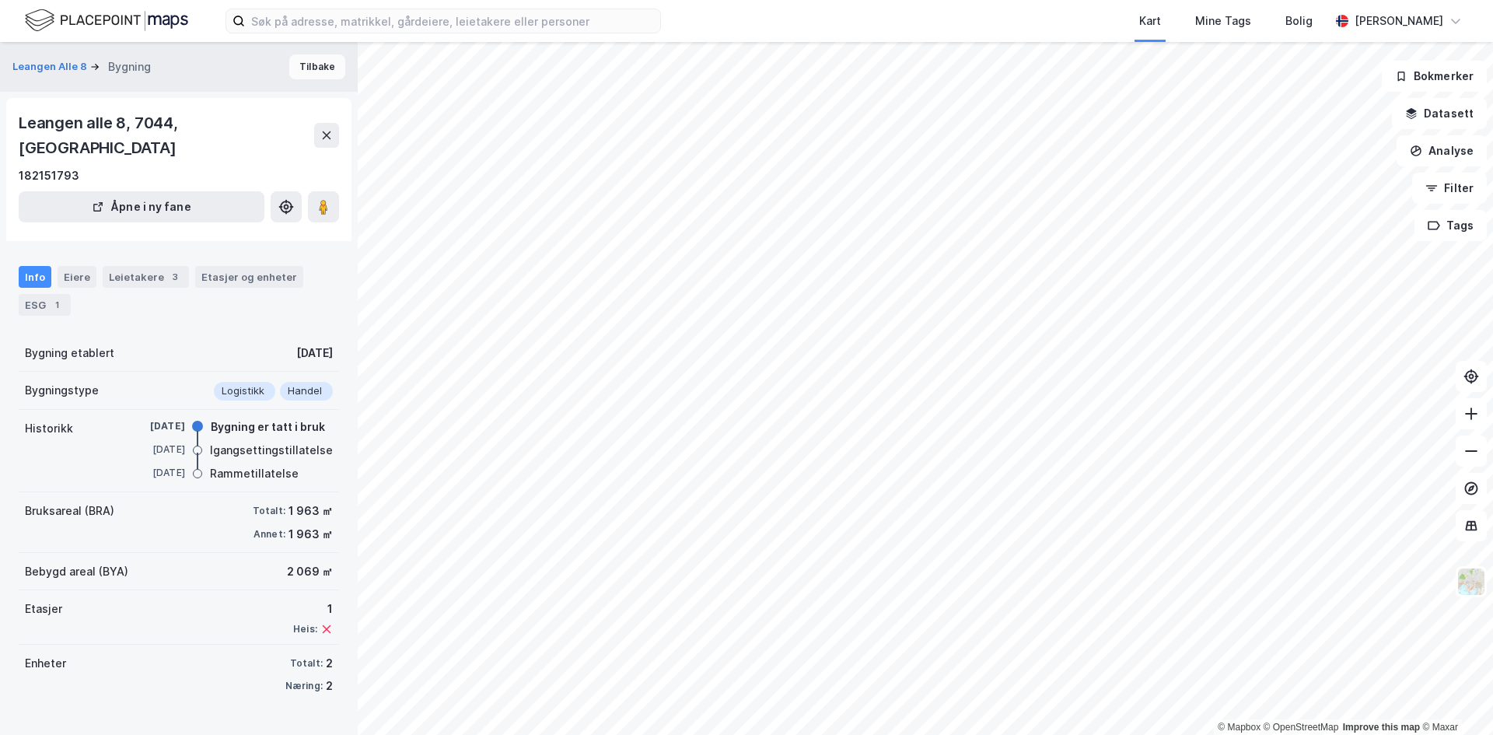
click at [298, 65] on button "Tilbake" at bounding box center [317, 66] width 56 height 25
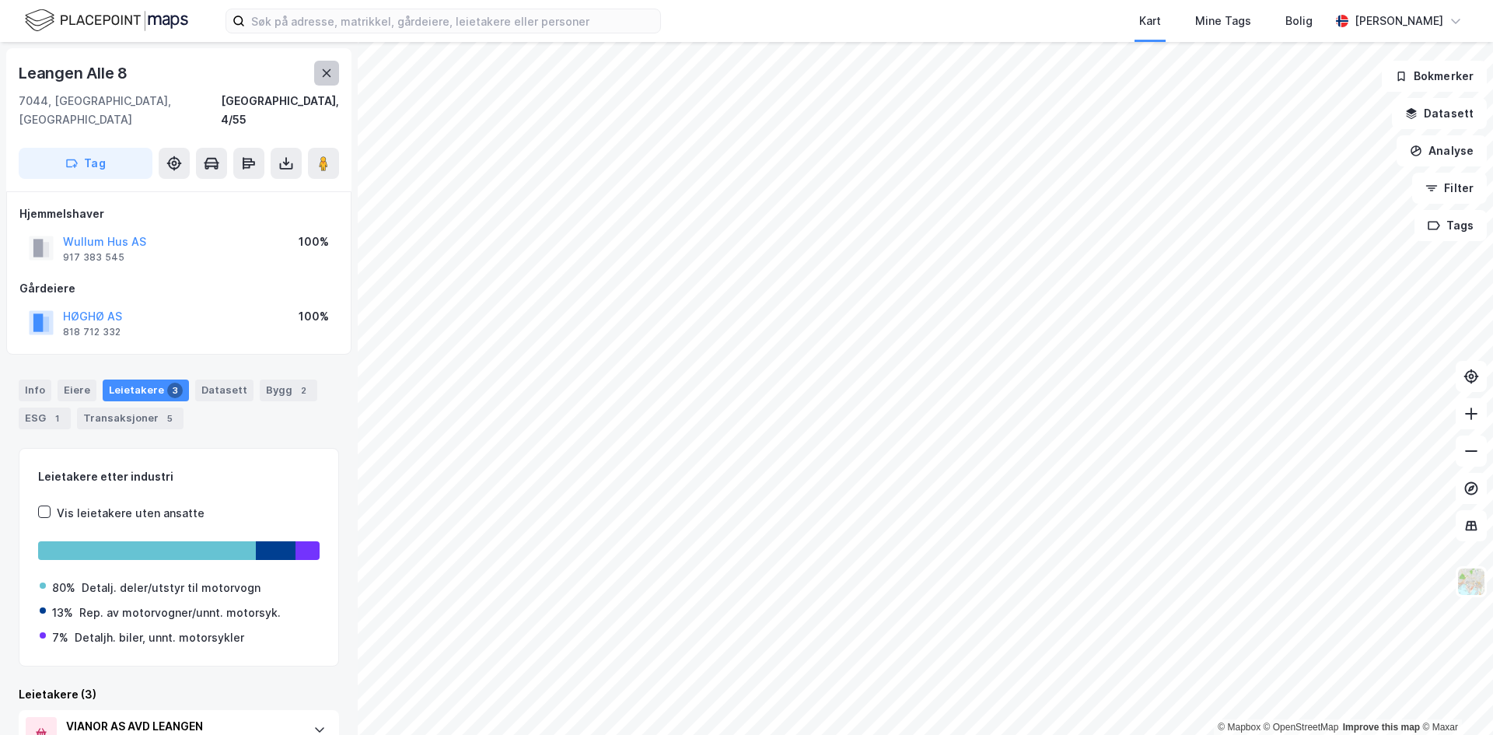
click at [324, 79] on button at bounding box center [326, 73] width 25 height 25
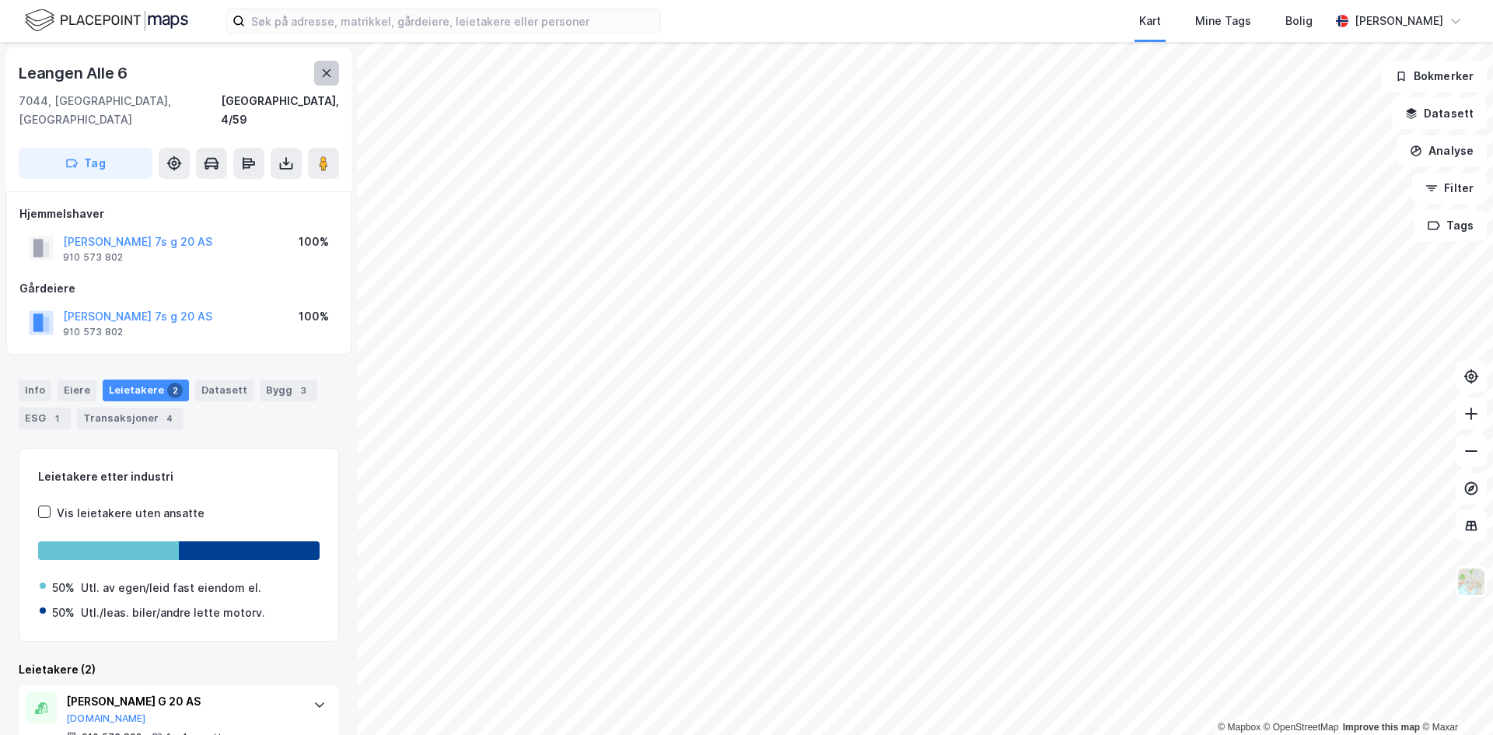
click at [319, 72] on button at bounding box center [326, 73] width 25 height 25
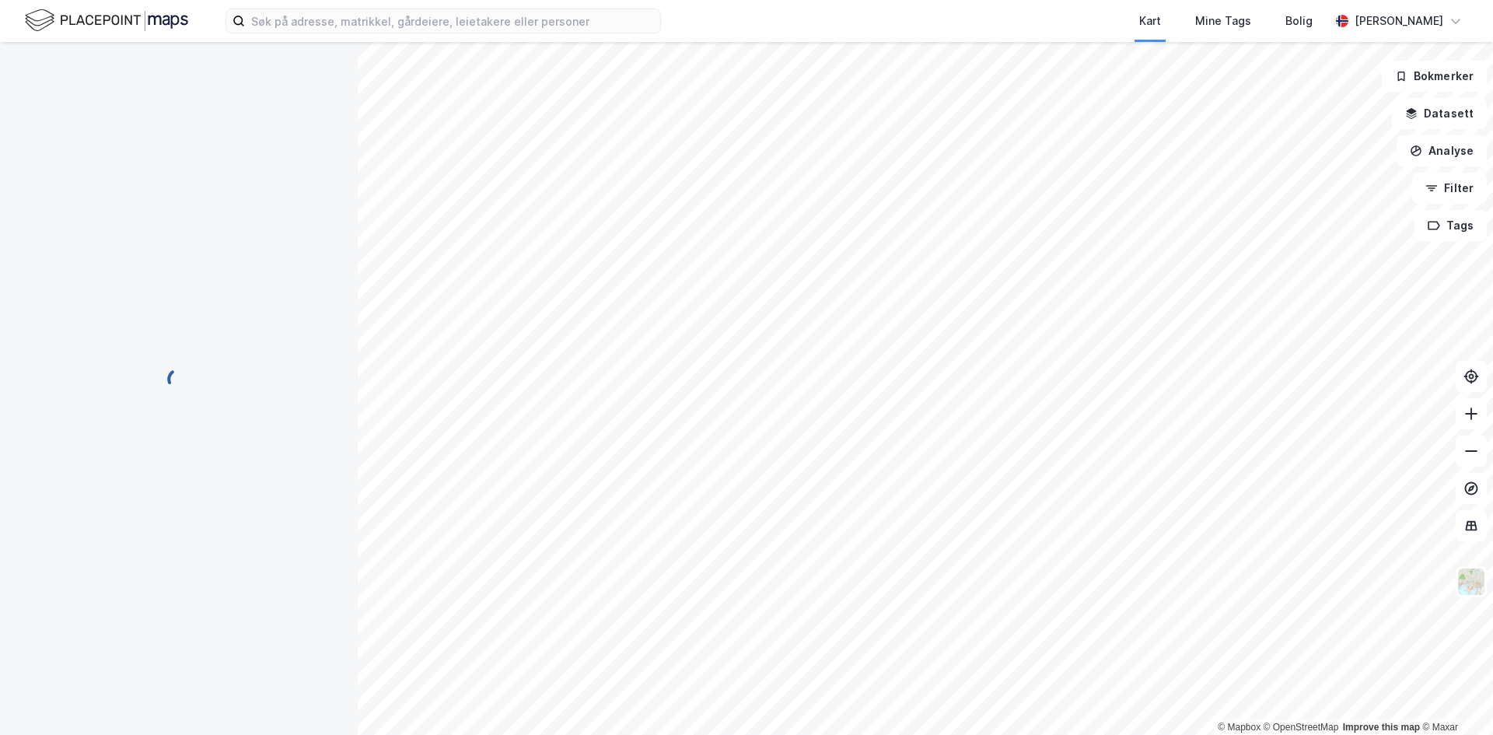
scroll to position [1, 0]
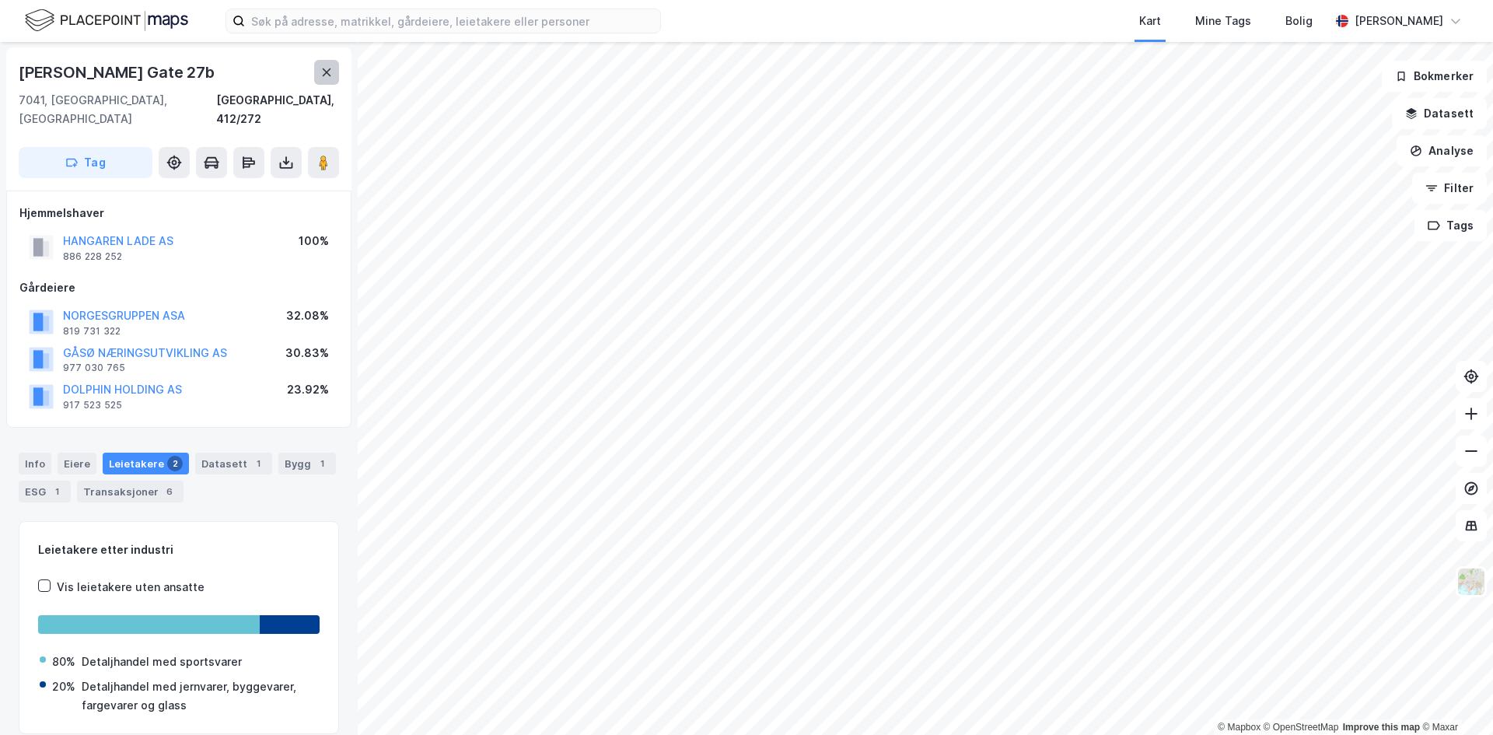
click at [324, 68] on icon at bounding box center [326, 72] width 12 height 12
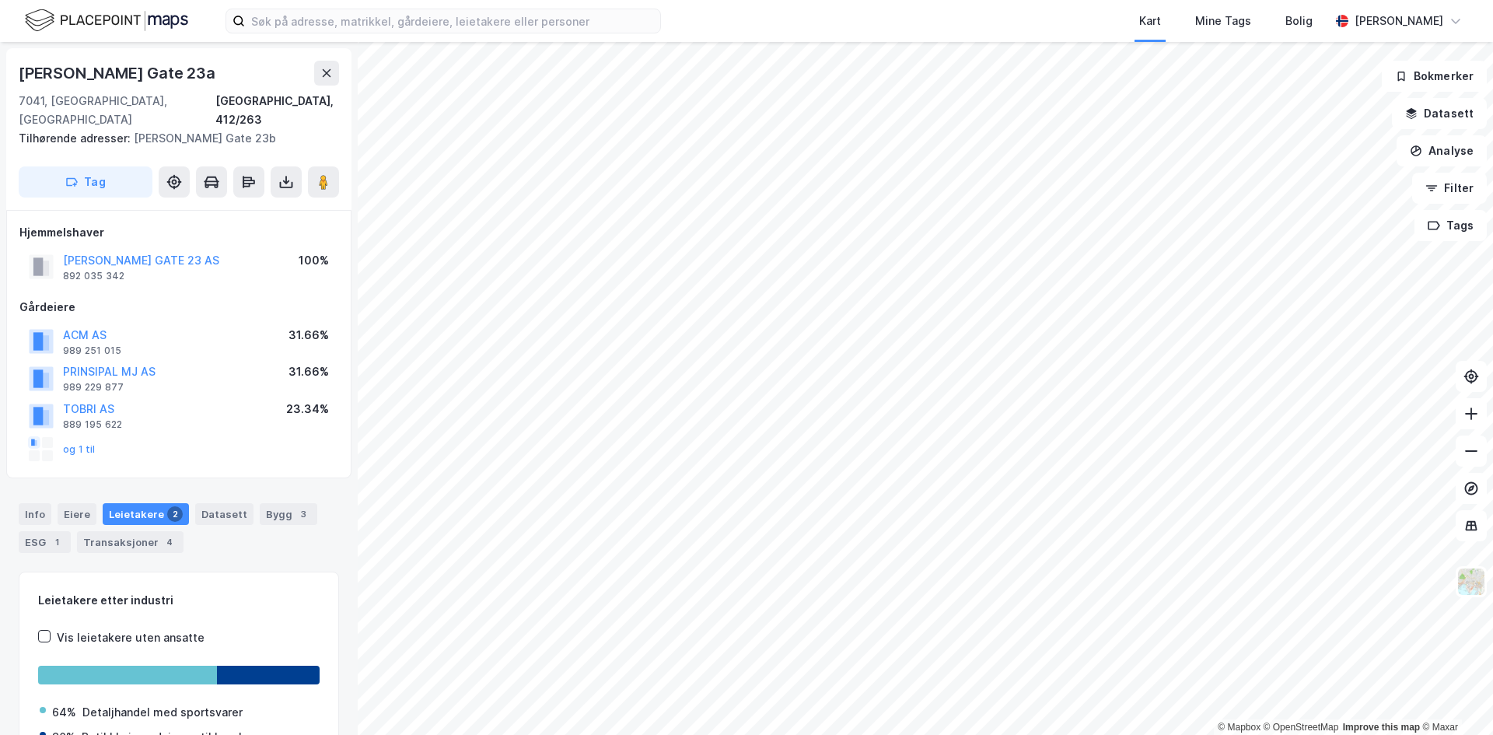
scroll to position [1, 0]
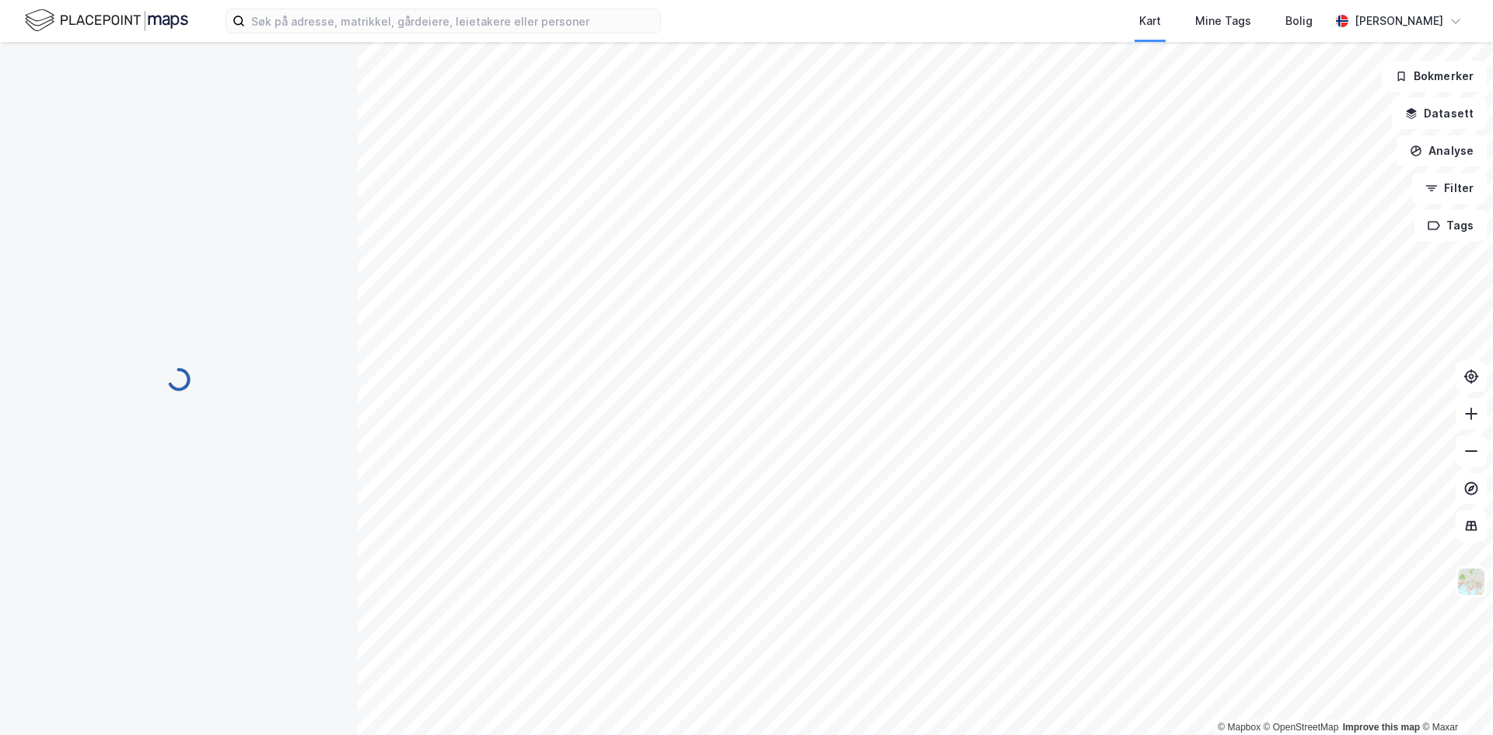
scroll to position [1, 0]
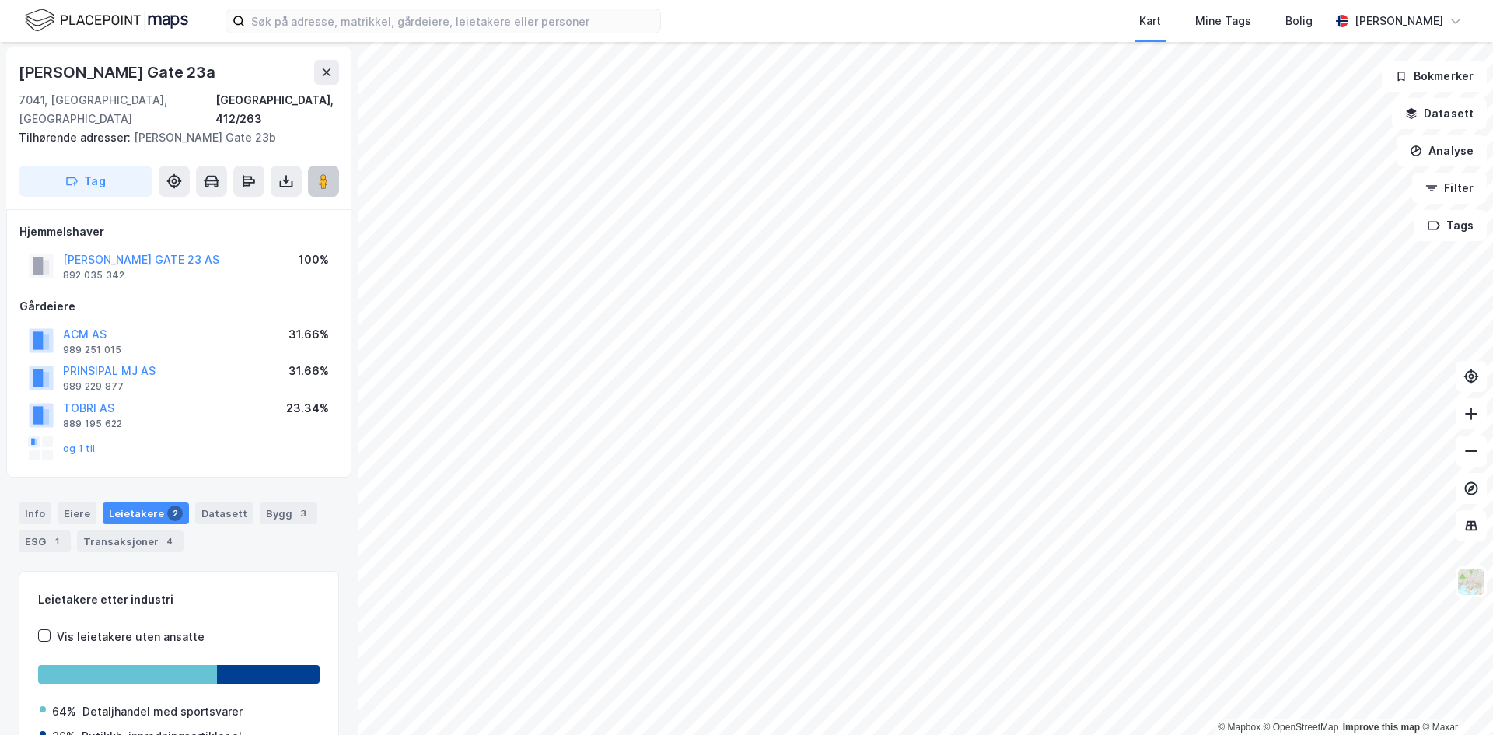
click at [318, 173] on icon at bounding box center [324, 181] width 16 height 16
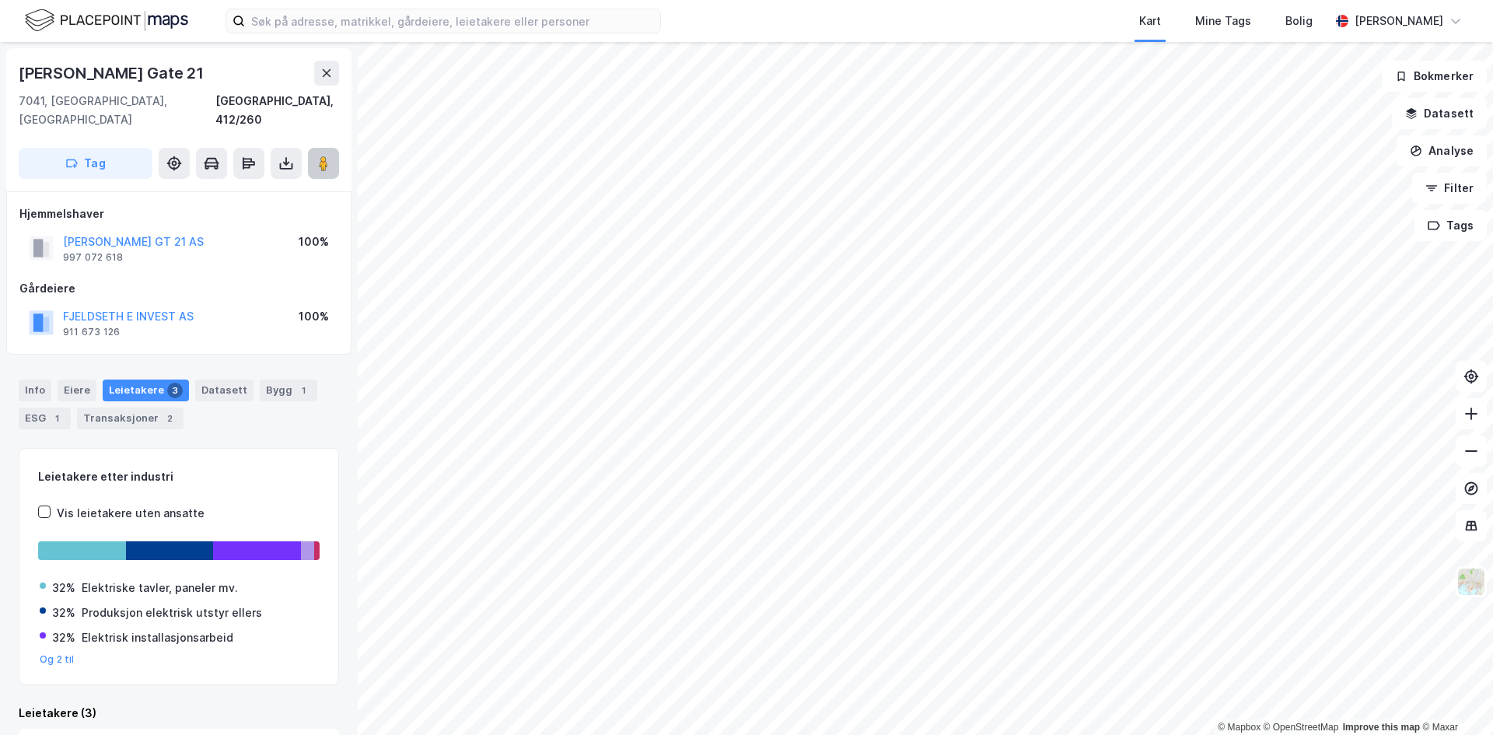
click at [317, 152] on button at bounding box center [323, 163] width 31 height 31
click at [328, 78] on icon at bounding box center [326, 73] width 12 height 12
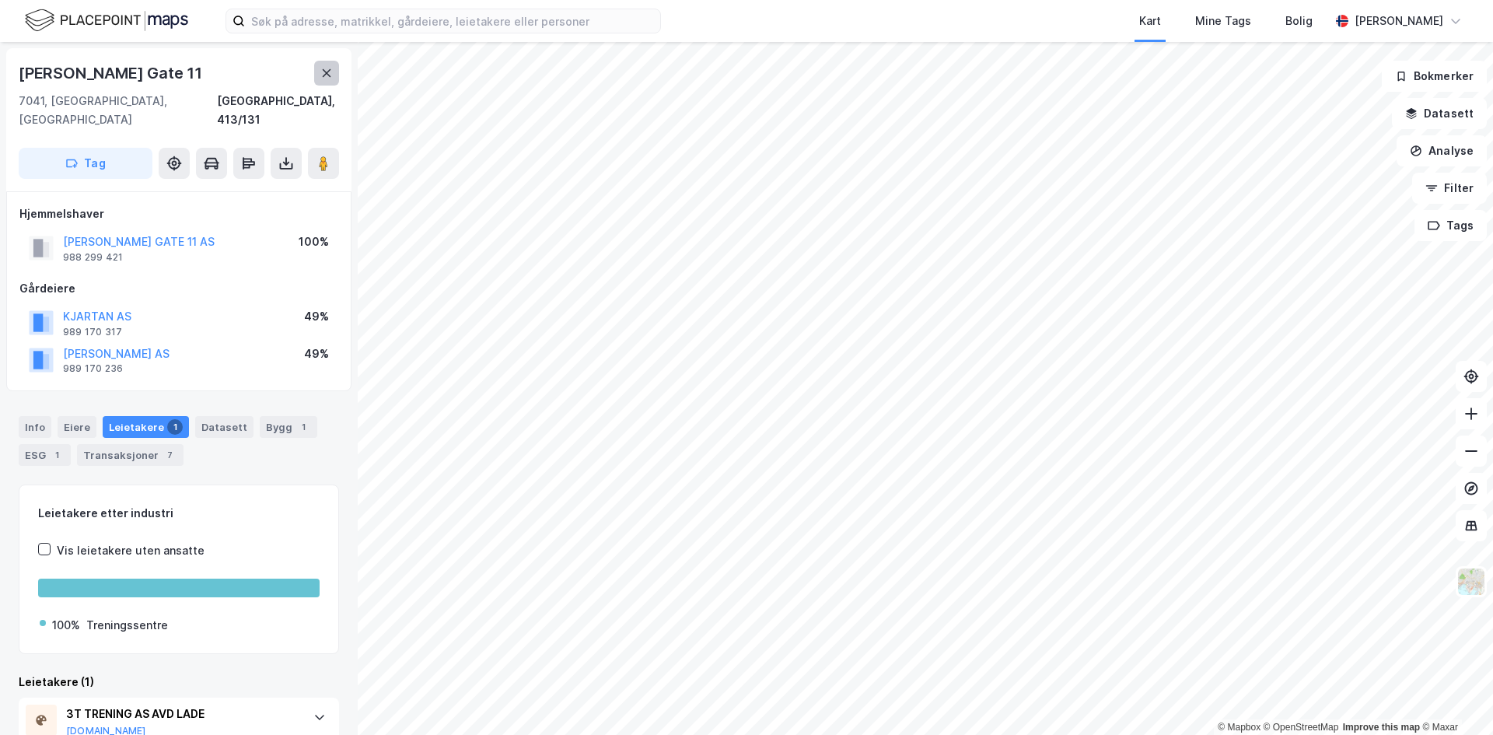
click at [329, 72] on icon at bounding box center [327, 73] width 9 height 8
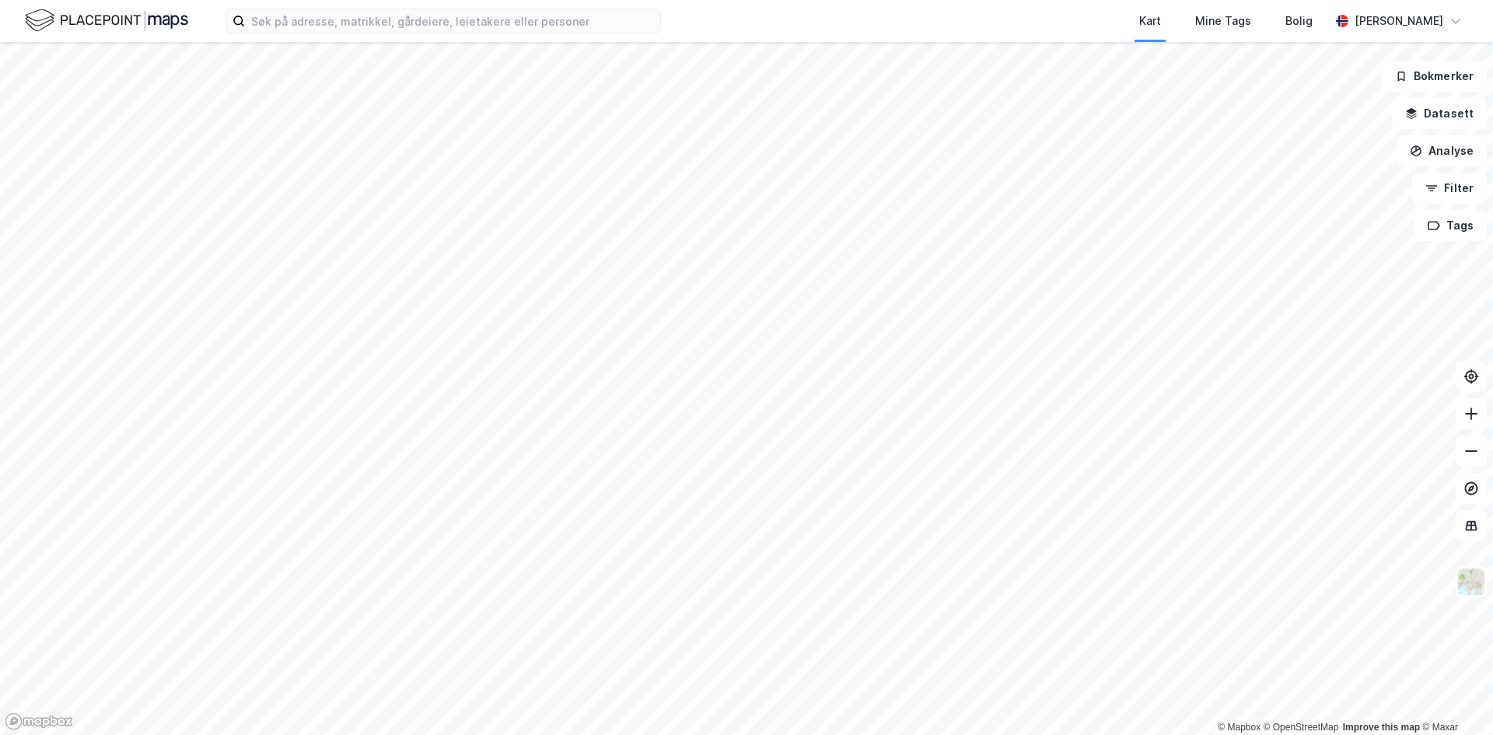
click at [900, 0] on html "Kart Mine Tags Bolig [PERSON_NAME] © Mapbox © OpenStreetMap Improve this map © …" at bounding box center [746, 367] width 1493 height 735
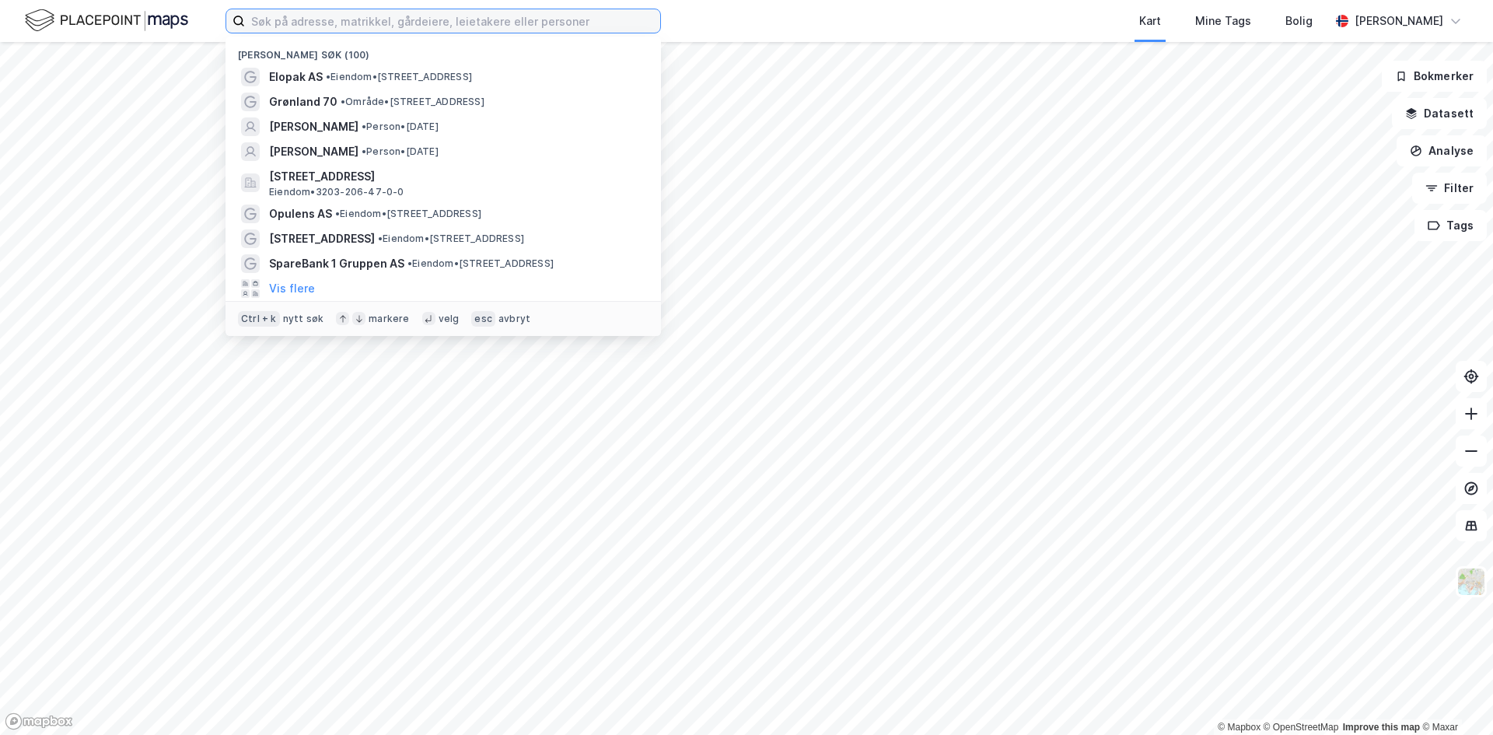
click at [306, 23] on input at bounding box center [452, 20] width 415 height 23
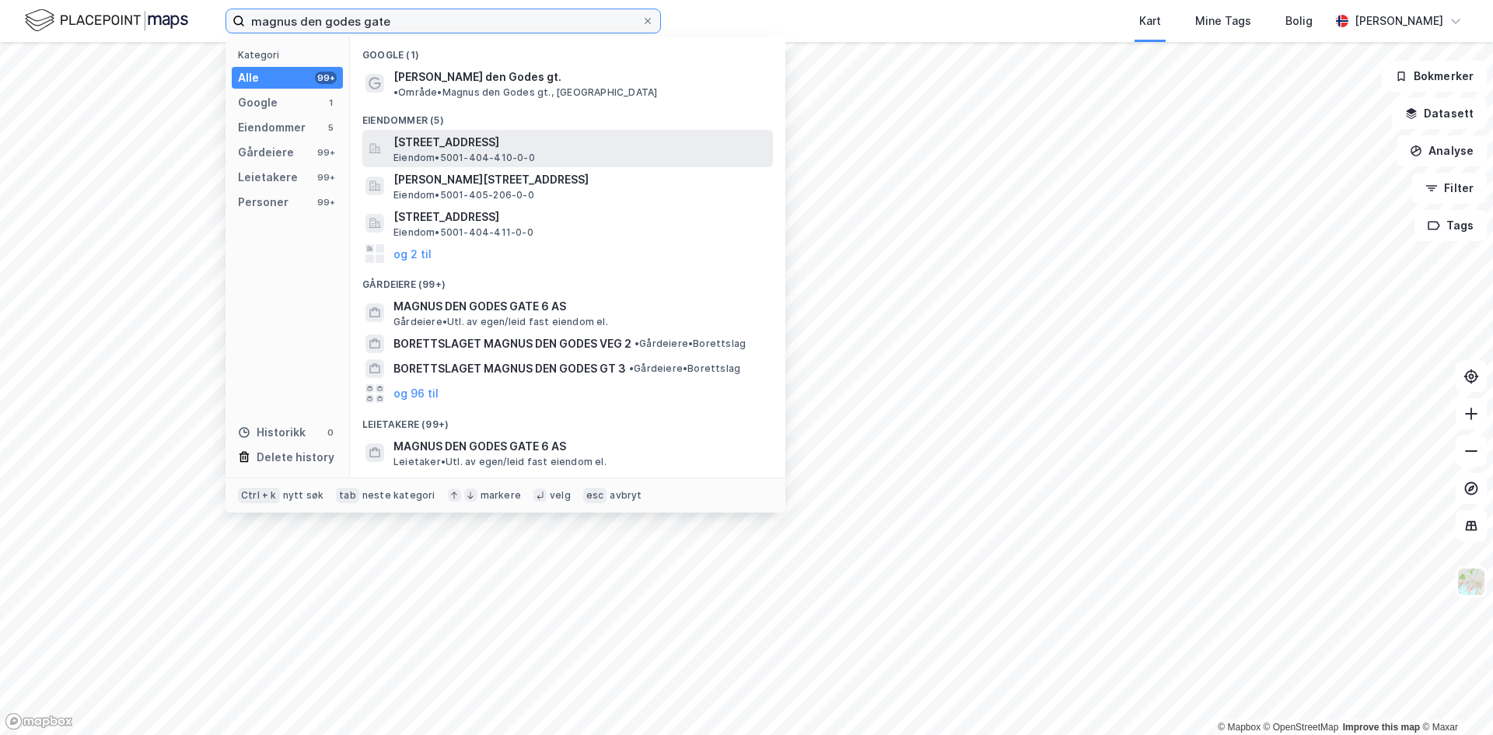
type input "magnus den godes gate"
click at [504, 152] on span "Eiendom • 5001-404-410-0-0" at bounding box center [465, 158] width 142 height 12
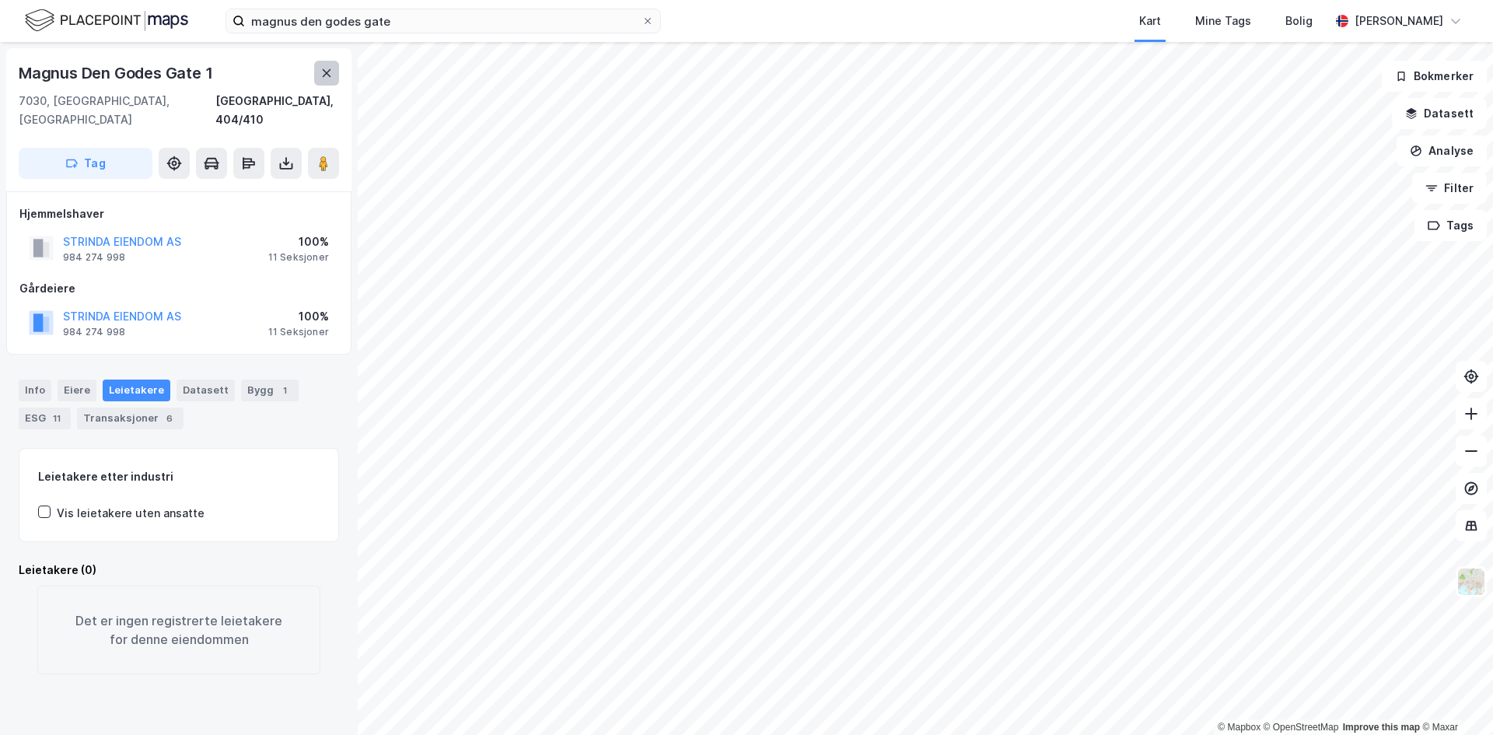
click at [324, 72] on icon at bounding box center [326, 73] width 12 height 12
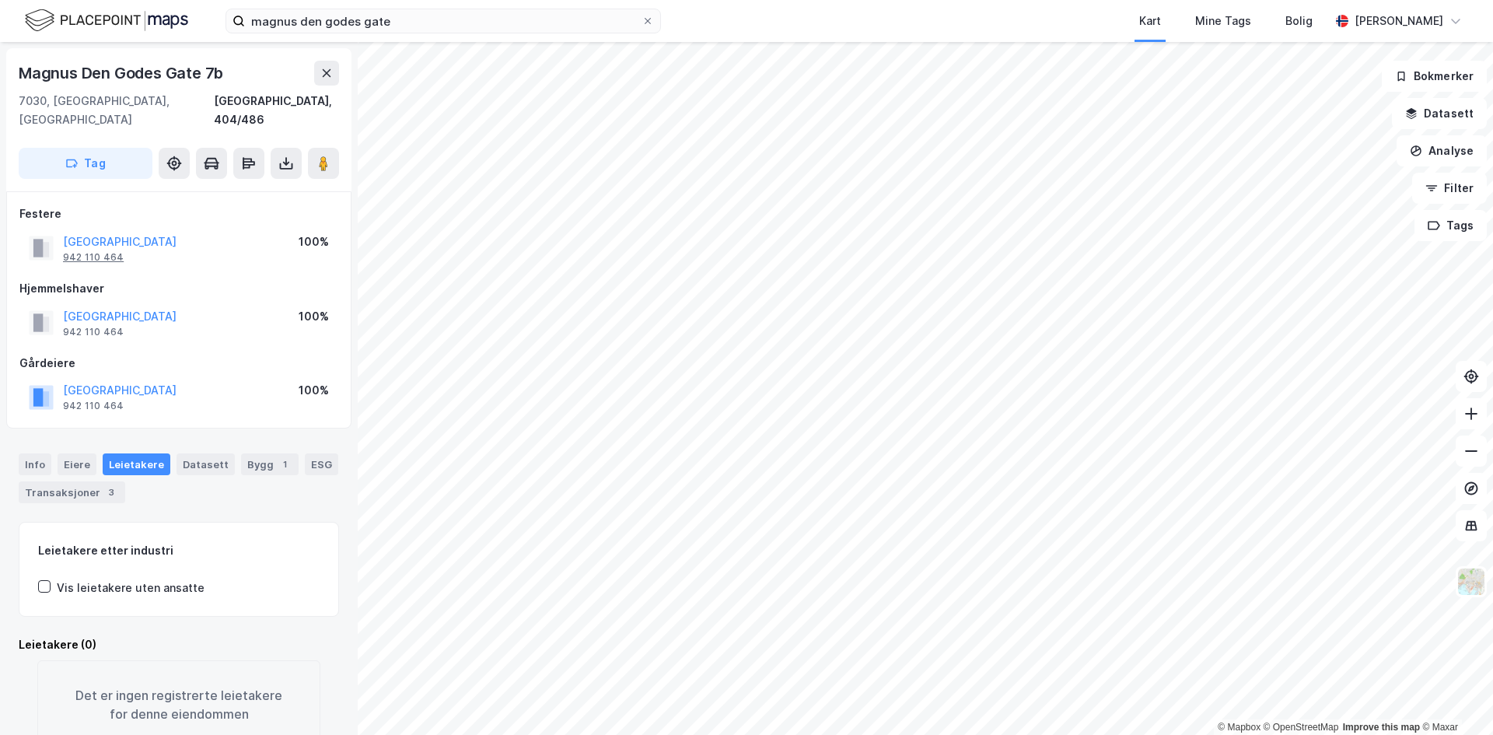
scroll to position [1, 0]
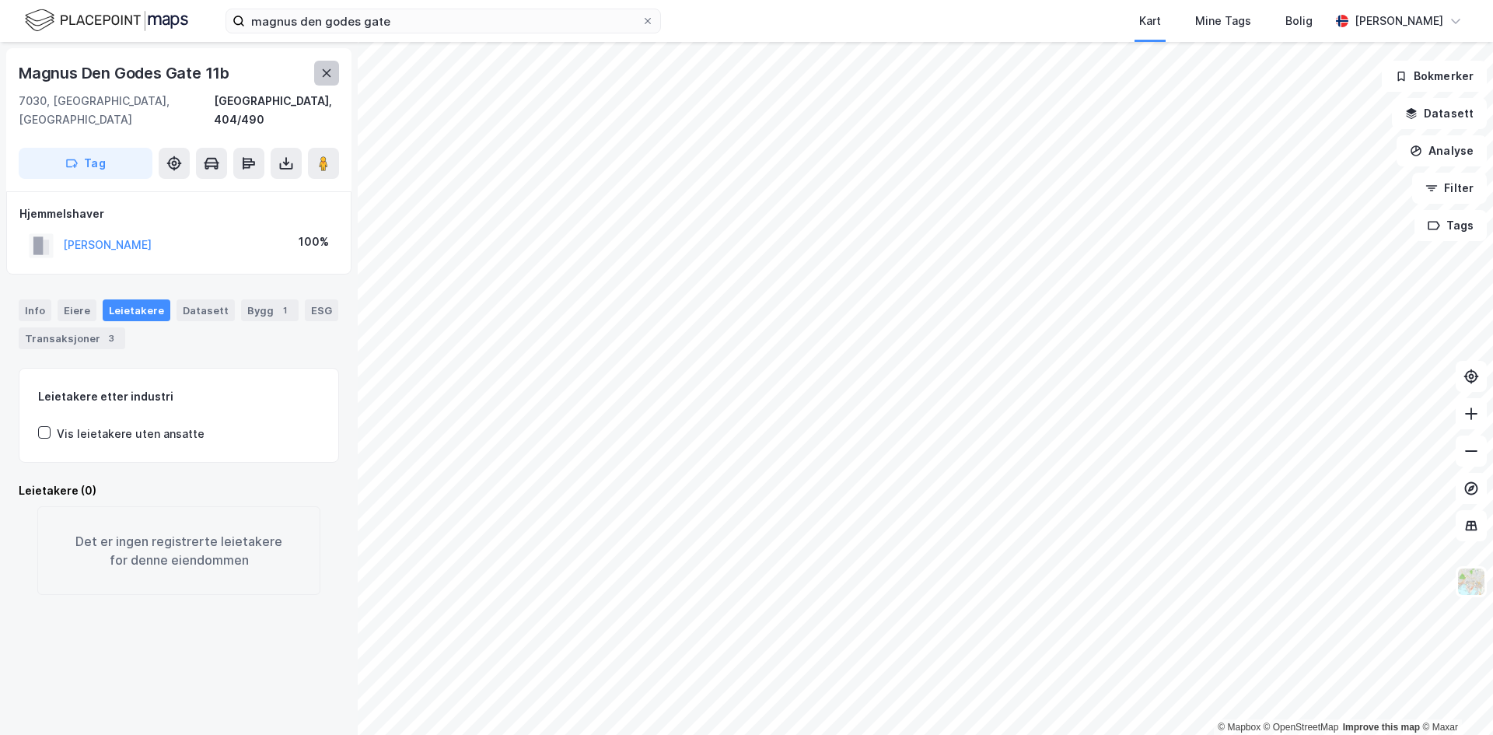
click at [327, 63] on button at bounding box center [326, 73] width 25 height 25
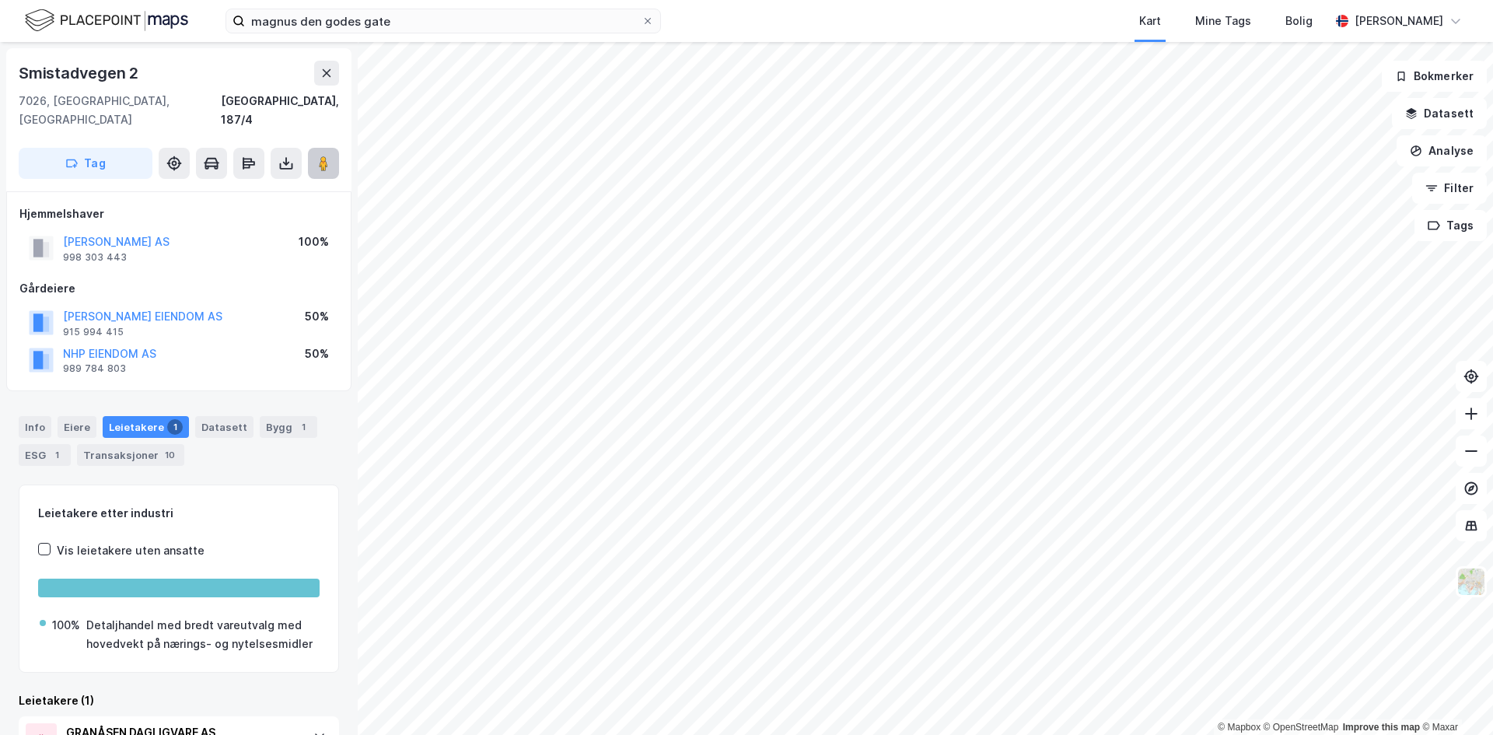
click at [328, 156] on image at bounding box center [323, 164] width 9 height 16
click at [325, 75] on icon at bounding box center [327, 73] width 9 height 8
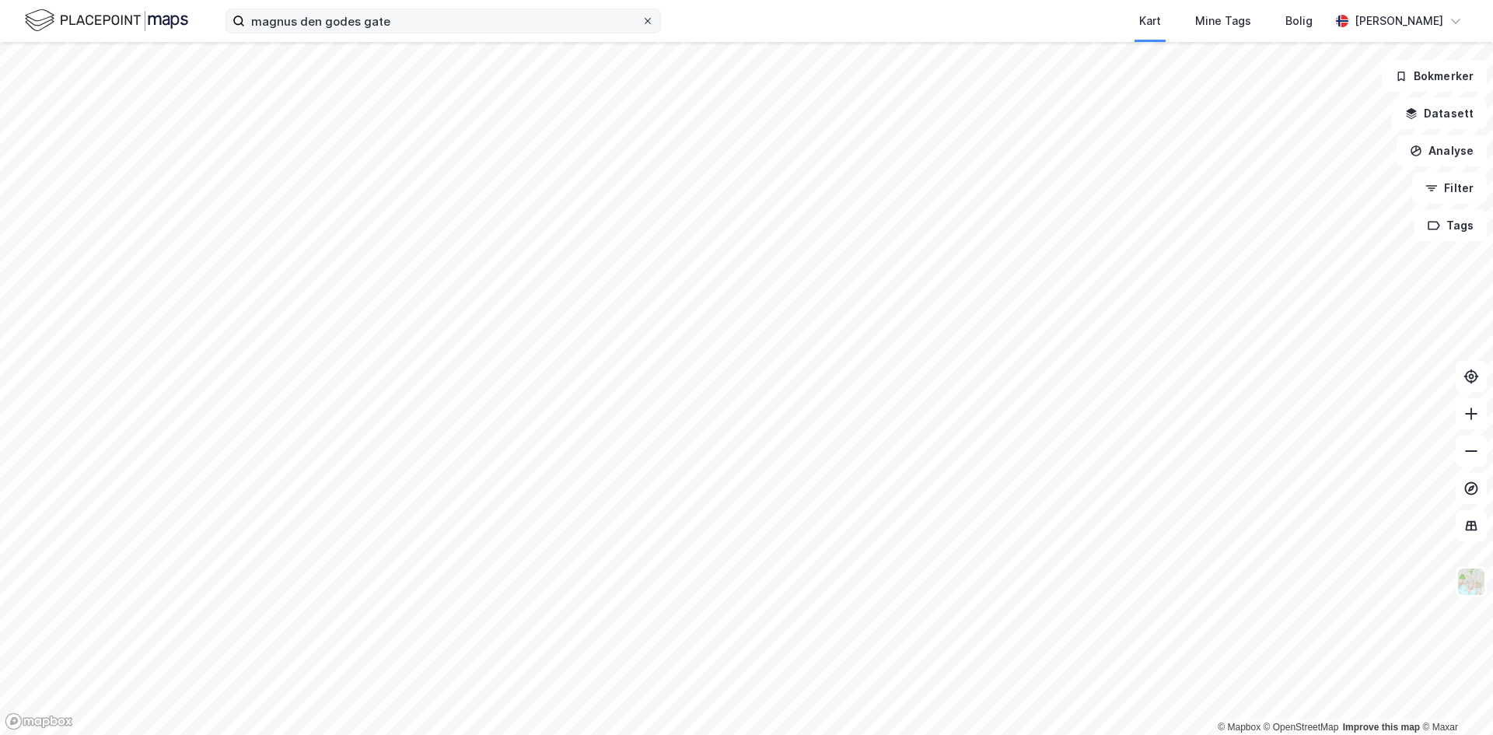
click at [646, 26] on div at bounding box center [647, 21] width 9 height 12
click at [642, 26] on input "magnus den godes gate" at bounding box center [443, 20] width 397 height 23
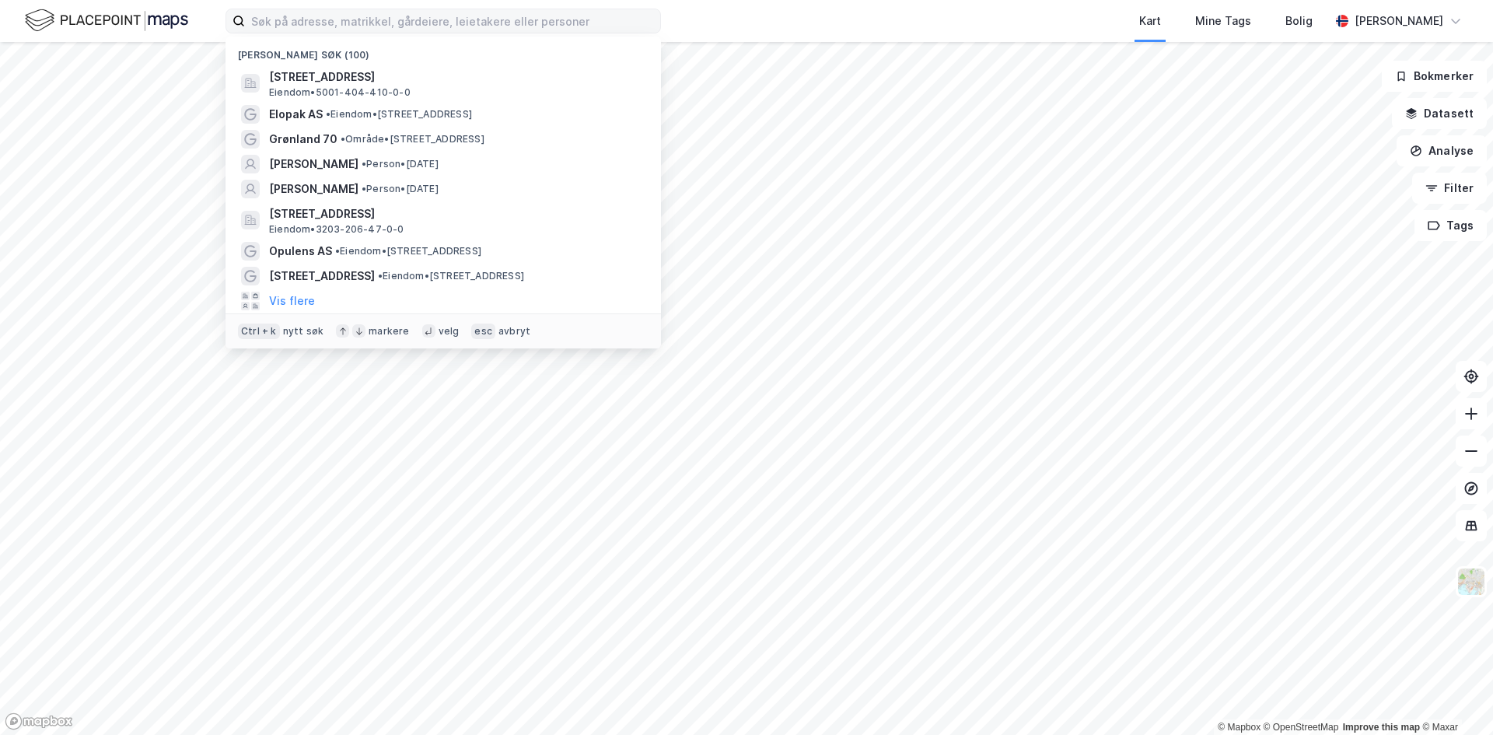
click at [795, 32] on div "Kart Mine Tags Bolig" at bounding box center [1033, 21] width 594 height 42
